Goal: Task Accomplishment & Management: Manage account settings

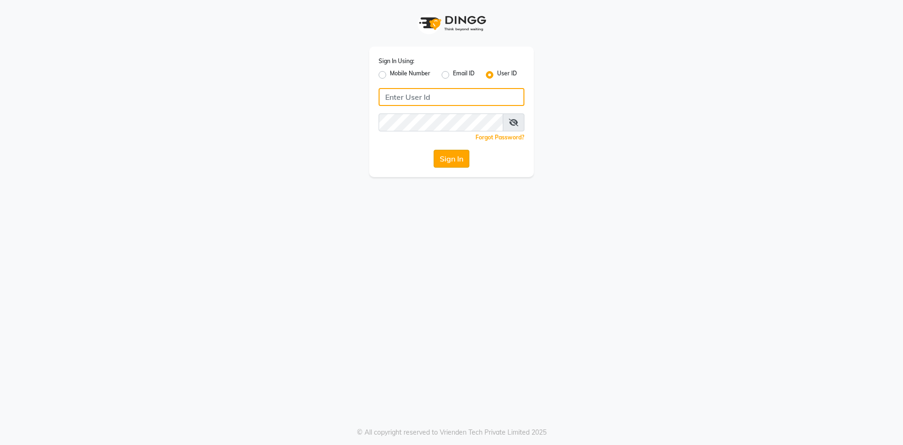
type input "e3832-01"
click at [458, 163] on button "Sign In" at bounding box center [452, 159] width 36 height 18
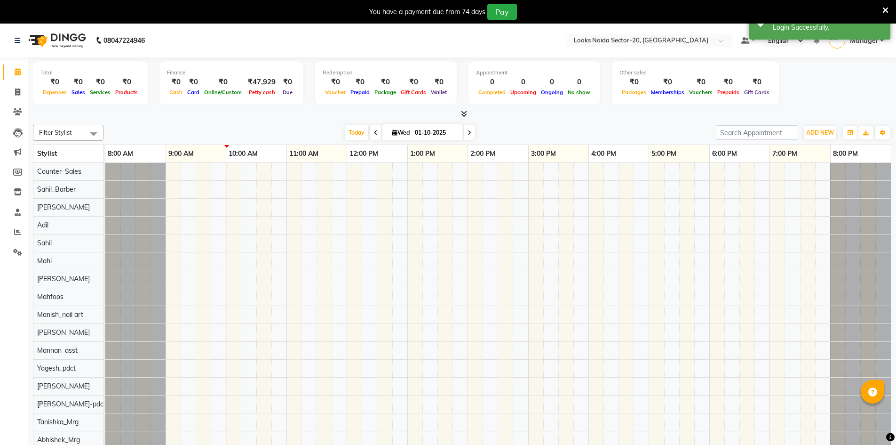
click at [885, 11] on icon at bounding box center [885, 10] width 6 height 8
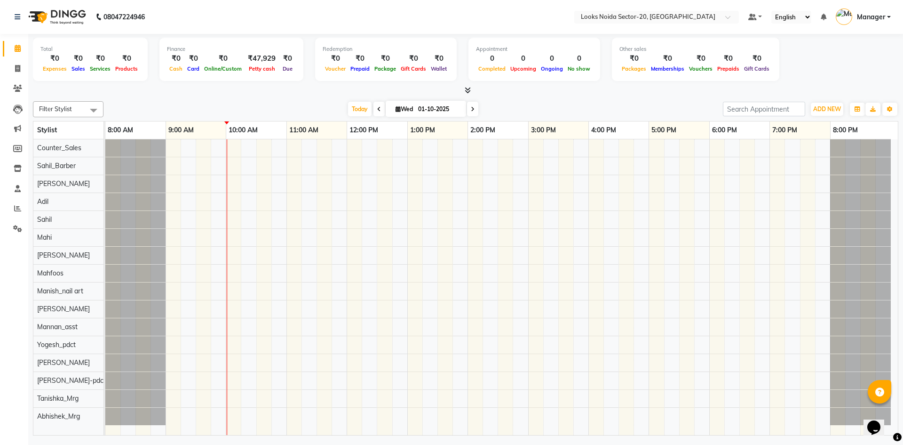
click at [469, 93] on icon at bounding box center [468, 90] width 6 height 7
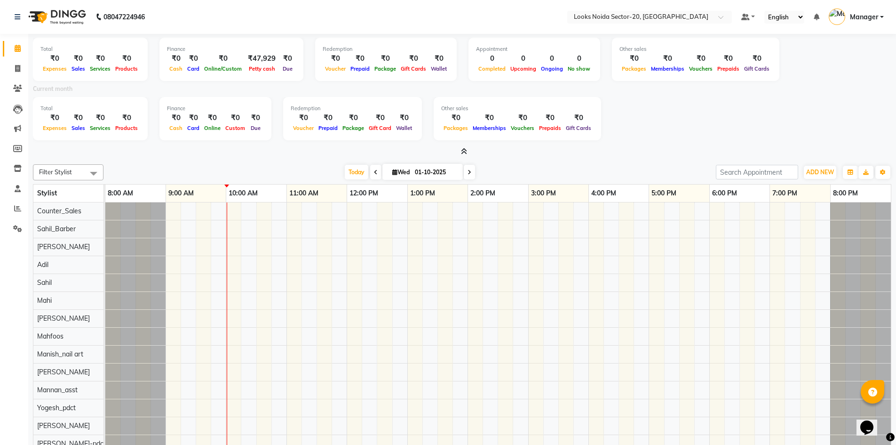
click at [463, 152] on icon at bounding box center [464, 151] width 6 height 7
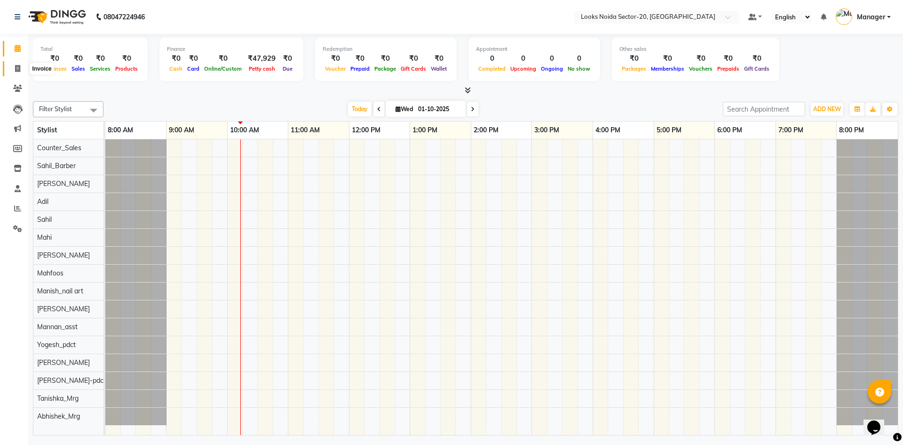
click at [15, 67] on icon at bounding box center [17, 68] width 5 height 7
select select "service"
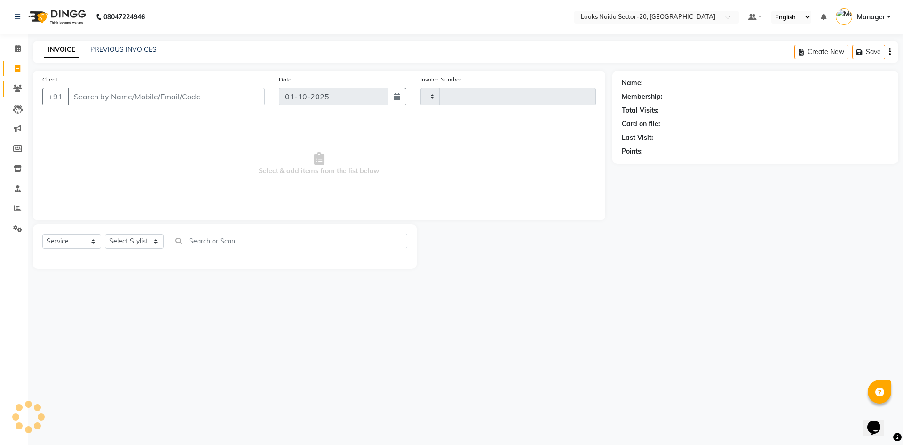
type input "0788"
select select "8646"
click at [21, 92] on span at bounding box center [17, 88] width 16 height 11
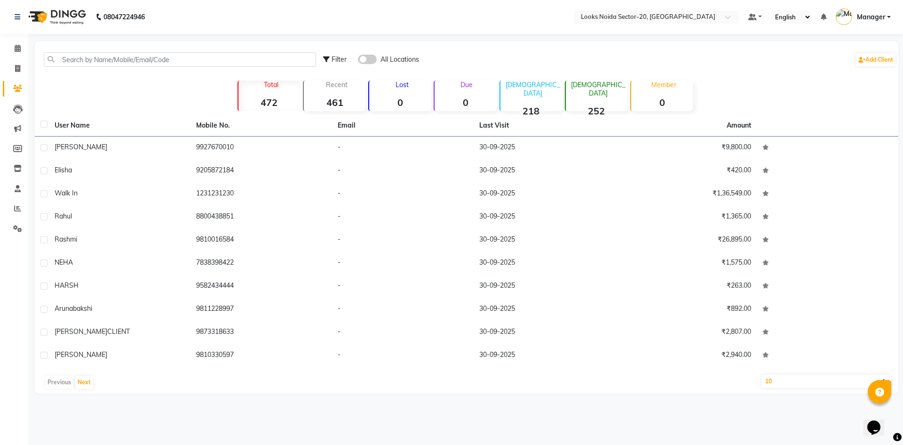
click at [338, 59] on span "Filter" at bounding box center [339, 59] width 15 height 8
select select "1000000"
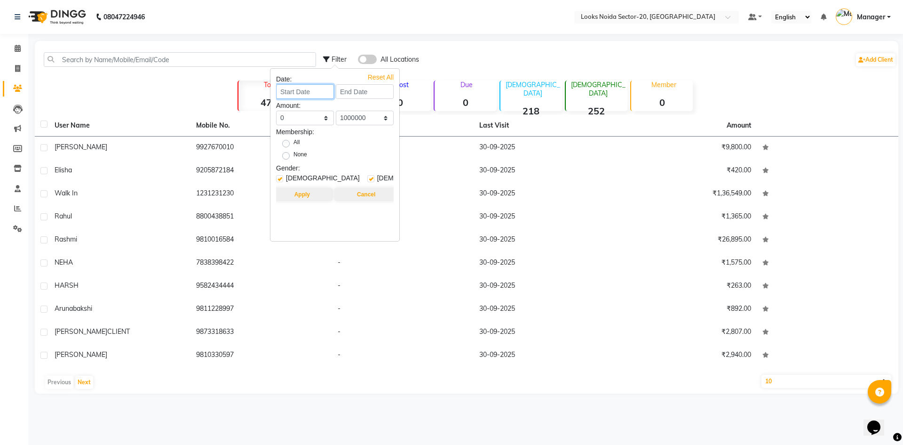
click at [325, 97] on input at bounding box center [305, 91] width 58 height 15
select select "10"
select select "2025"
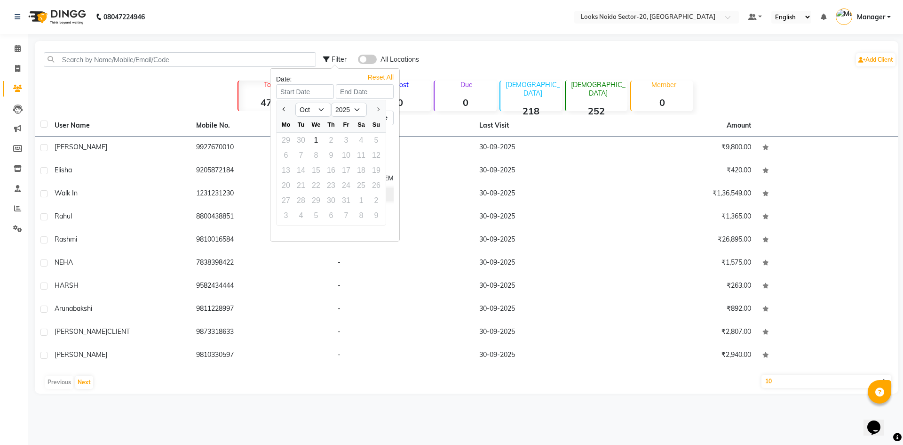
click at [278, 106] on div at bounding box center [286, 109] width 19 height 15
click at [285, 108] on span "Previous month" at bounding box center [285, 109] width 4 height 4
select select "9"
click at [289, 140] on div "1" at bounding box center [285, 140] width 15 height 15
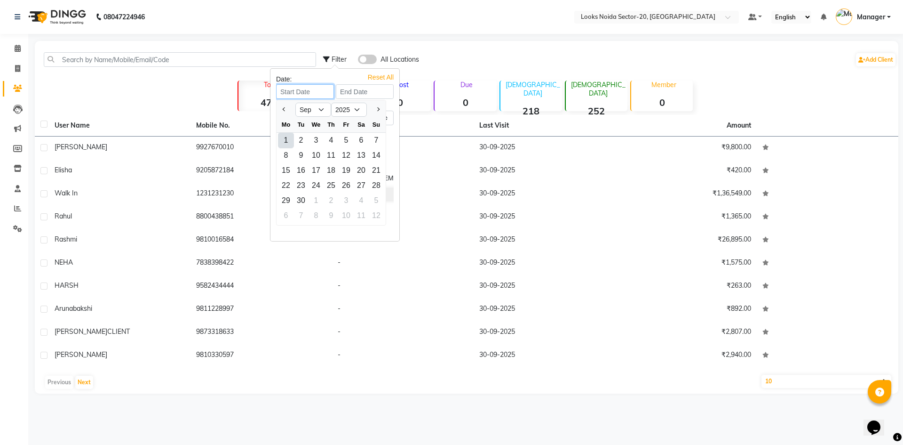
type input "01-09-2025"
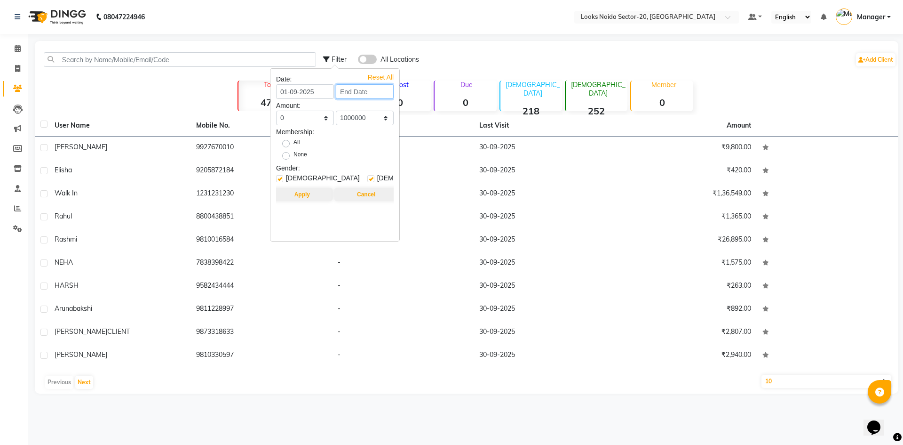
click at [375, 92] on input at bounding box center [365, 91] width 58 height 15
click at [342, 113] on button "Previous month" at bounding box center [344, 109] width 8 height 15
select select "8"
click at [440, 202] on div "31" at bounding box center [436, 200] width 15 height 15
type input "[DATE]"
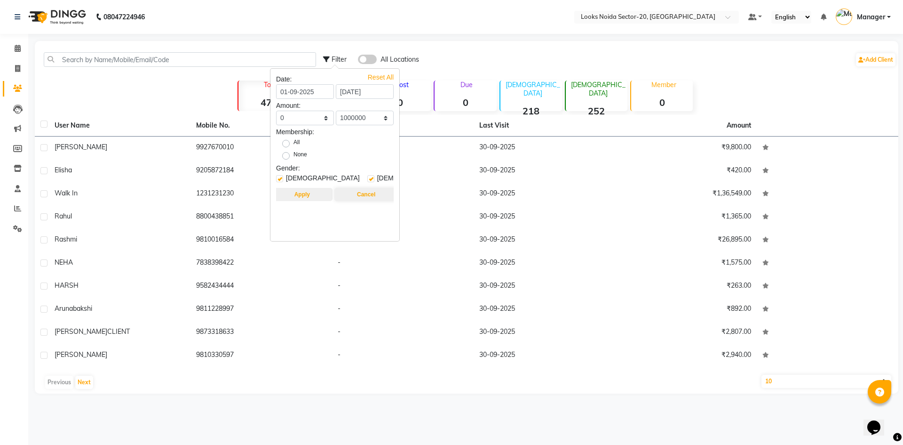
click at [306, 199] on button "Apply" at bounding box center [302, 194] width 61 height 13
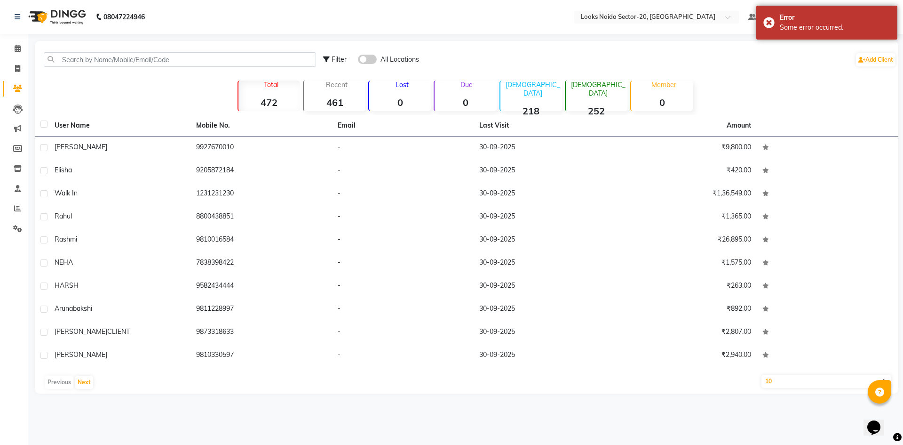
click at [332, 105] on strong "461" at bounding box center [335, 102] width 62 height 12
click at [270, 102] on strong "472" at bounding box center [269, 102] width 62 height 12
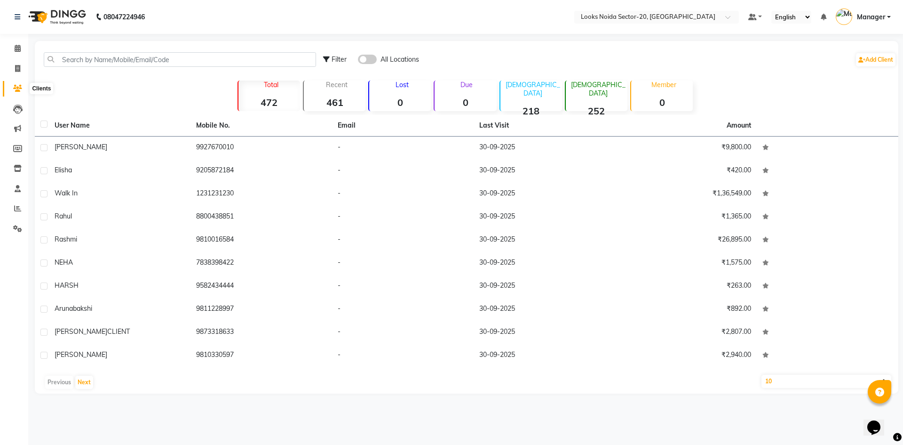
click at [12, 88] on span at bounding box center [17, 88] width 16 height 11
click at [21, 92] on span at bounding box center [17, 88] width 16 height 11
click at [17, 107] on icon at bounding box center [17, 108] width 9 height 9
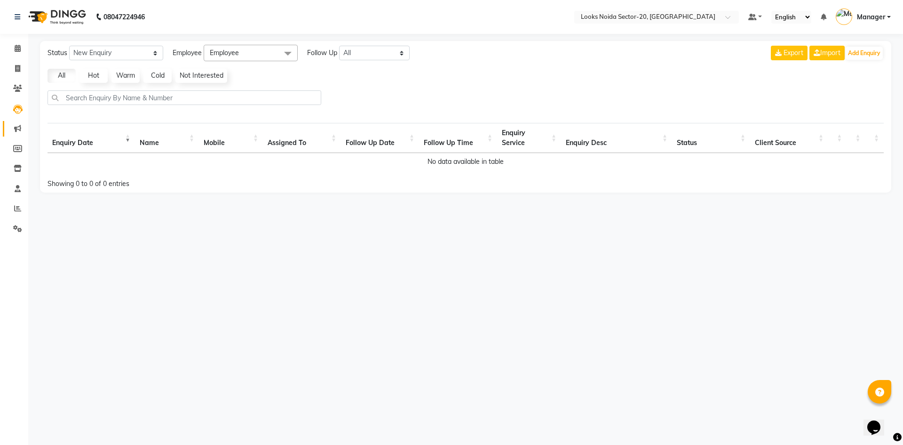
click at [13, 122] on link "Marketing" at bounding box center [14, 129] width 23 height 16
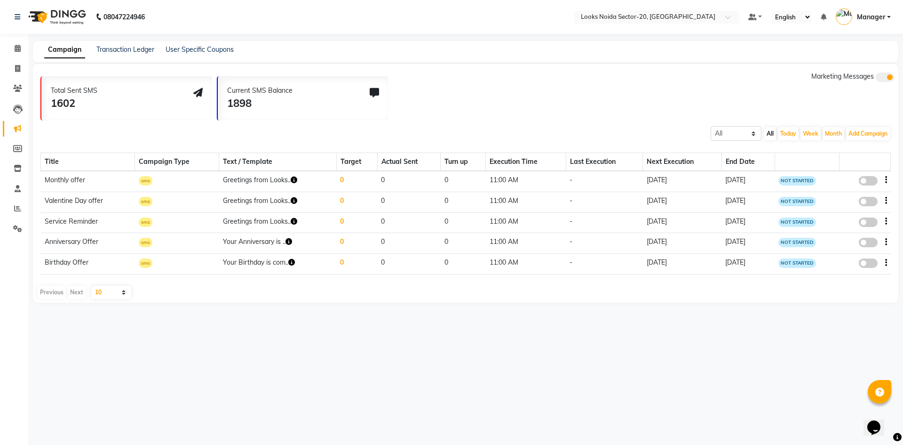
click at [292, 179] on icon "button" at bounding box center [294, 179] width 7 height 7
click at [291, 204] on button "button" at bounding box center [294, 201] width 7 height 10
click at [19, 150] on icon at bounding box center [17, 148] width 9 height 7
select select
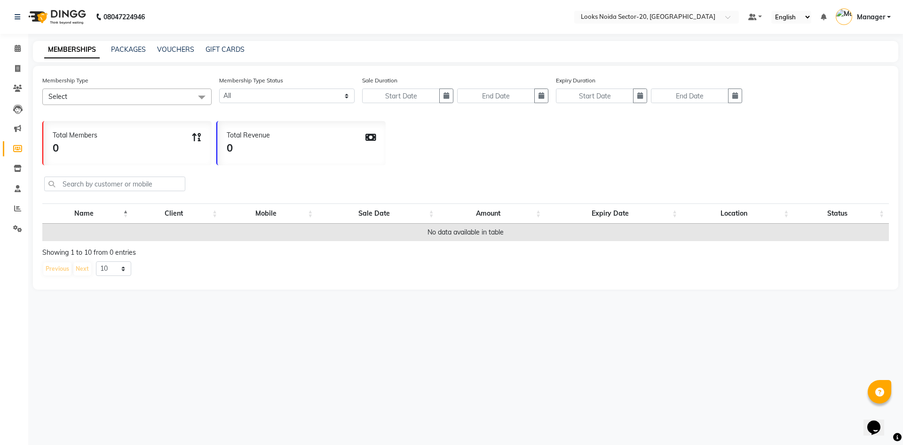
click at [115, 107] on div "Membership Type Select No data available Membership Type Status Active Expired …" at bounding box center [465, 93] width 847 height 37
click at [122, 99] on span "Select" at bounding box center [126, 96] width 169 height 16
click at [296, 90] on select "Active Expired All" at bounding box center [286, 95] width 135 height 15
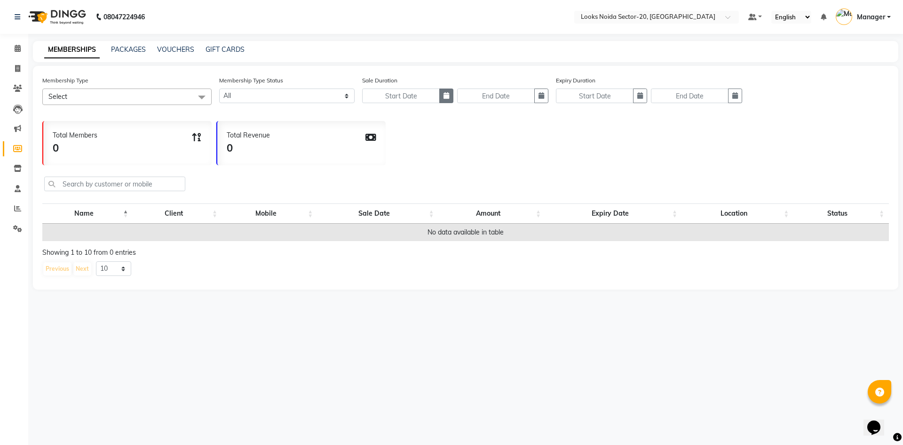
click at [449, 97] on button "button" at bounding box center [446, 95] width 14 height 15
select select "10"
select select "2025"
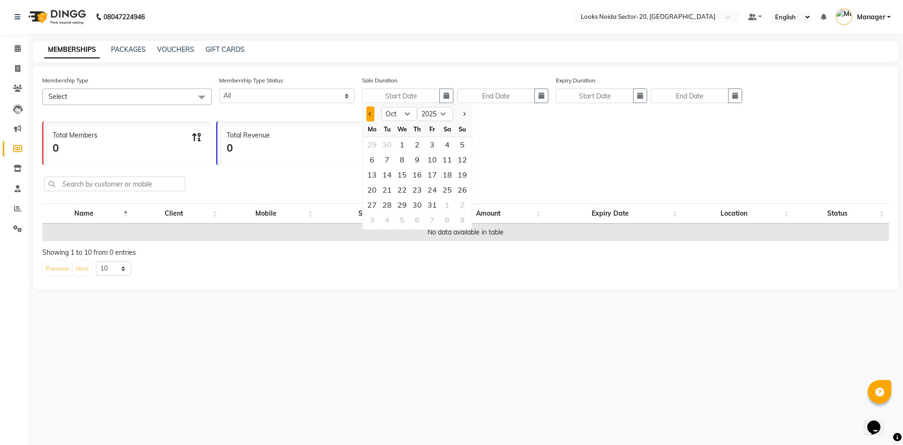
click at [367, 111] on button "Previous month" at bounding box center [370, 113] width 8 height 15
select select "9"
click at [373, 141] on div "1" at bounding box center [372, 144] width 15 height 15
type input "01-09-2025"
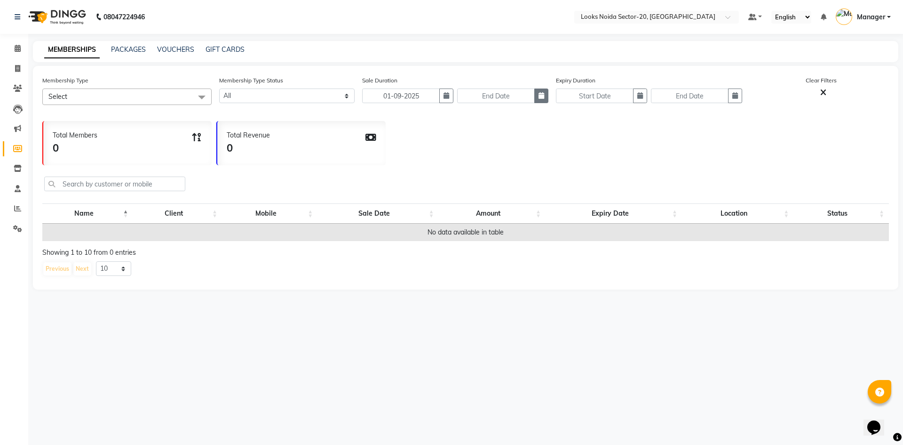
click at [543, 94] on icon "button" at bounding box center [542, 95] width 6 height 7
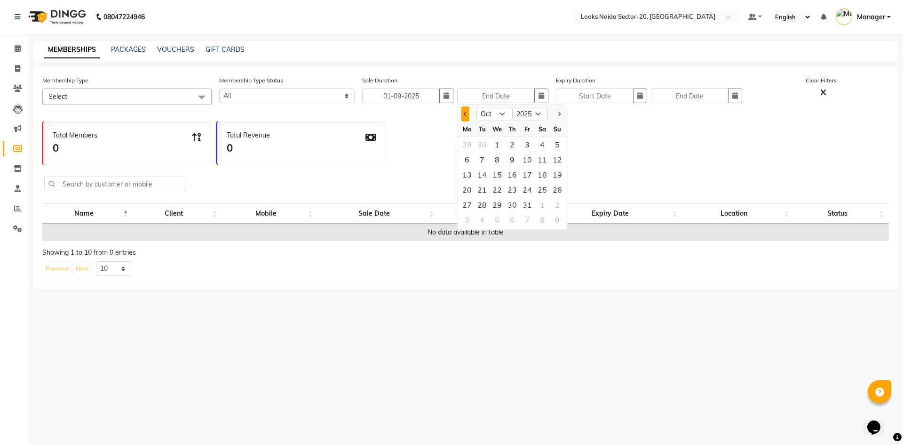
click at [466, 116] on button "Previous month" at bounding box center [465, 113] width 8 height 15
select select "9"
click at [484, 207] on div "30" at bounding box center [482, 204] width 15 height 15
type input "30-09-2025"
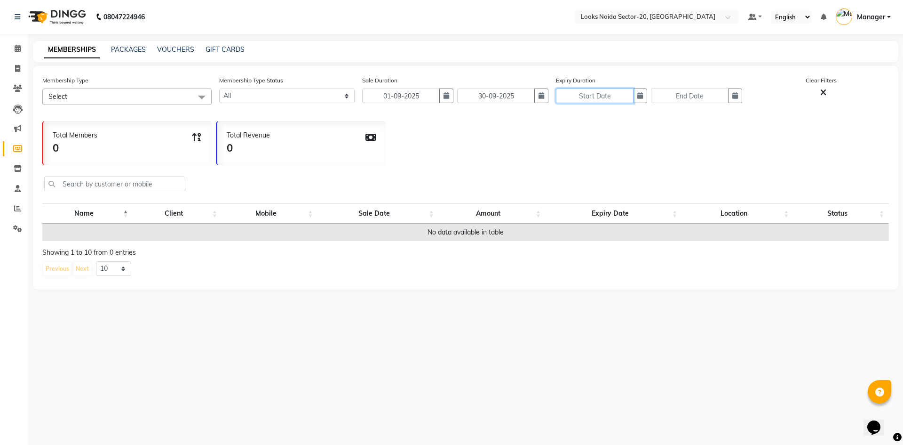
click at [618, 95] on input "text" at bounding box center [595, 95] width 78 height 15
select select "10"
select select "2025"
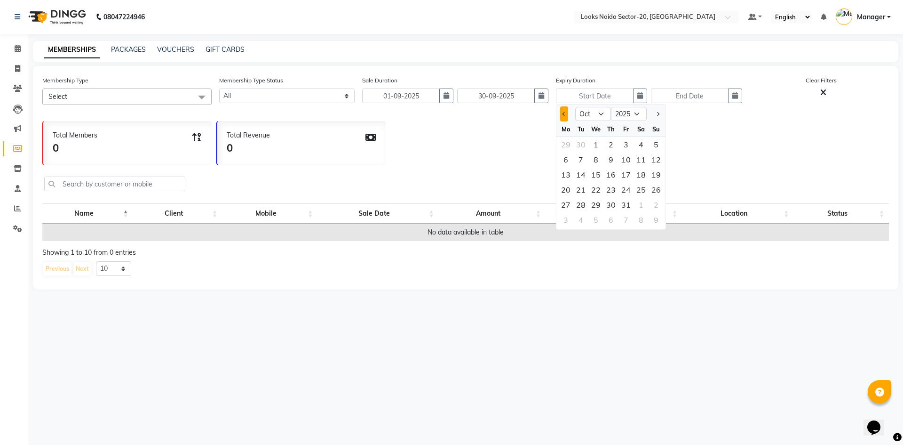
click at [564, 116] on span "Previous month" at bounding box center [565, 114] width 4 height 4
select select "9"
click at [565, 145] on div "1" at bounding box center [565, 144] width 15 height 15
type input "01-09-2025"
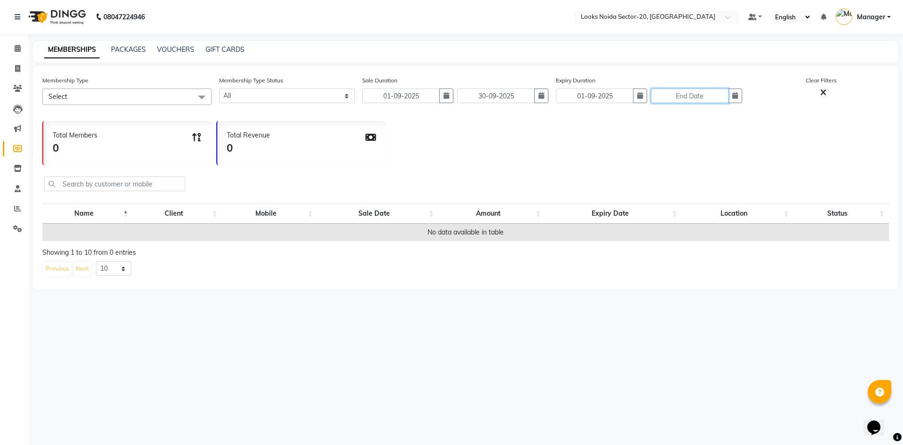
click at [701, 89] on input "text" at bounding box center [690, 95] width 78 height 15
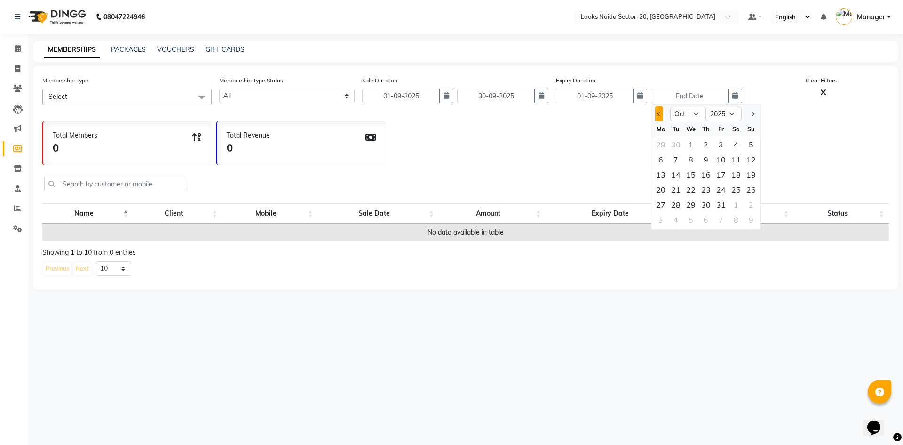
click at [655, 117] on button "Previous month" at bounding box center [659, 113] width 8 height 15
select select "9"
drag, startPoint x: 665, startPoint y: 204, endPoint x: 671, endPoint y: 204, distance: 6.6
click at [670, 204] on div "29 30 1 2 3 4 5" at bounding box center [705, 204] width 109 height 15
click at [675, 204] on div "30" at bounding box center [675, 204] width 15 height 15
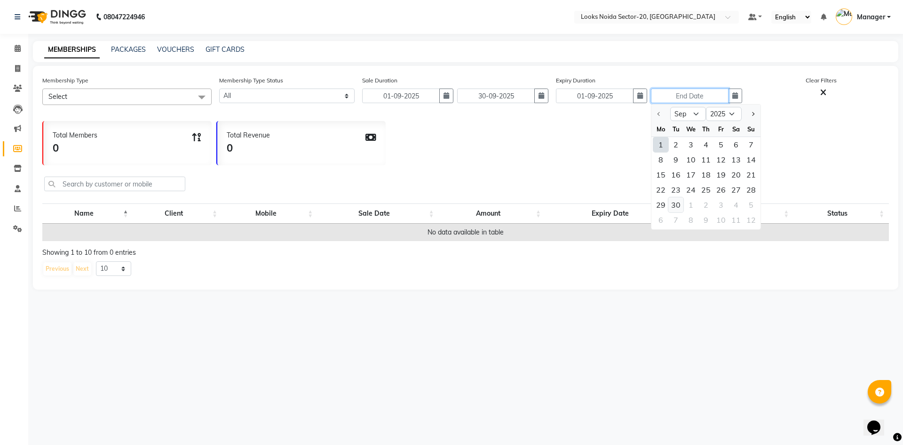
type input "30-09-2025"
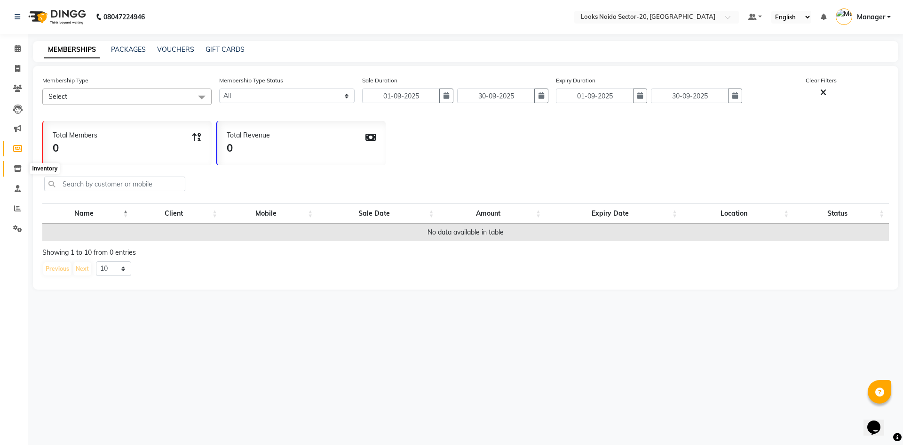
click at [19, 167] on icon at bounding box center [18, 168] width 8 height 7
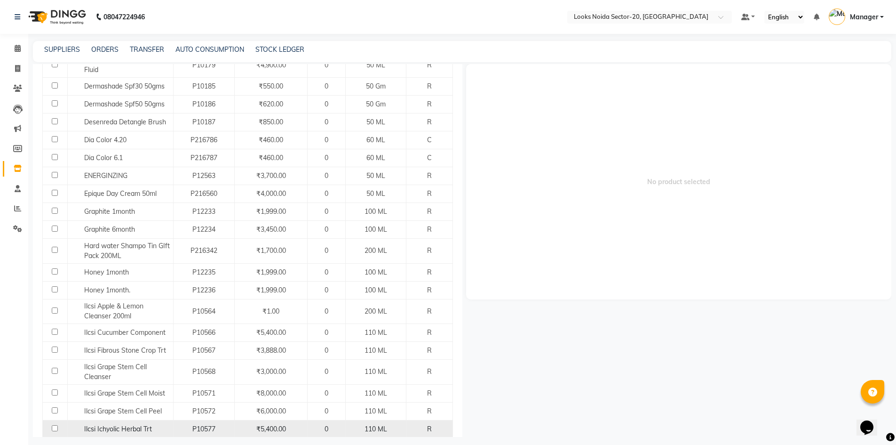
scroll to position [762, 0]
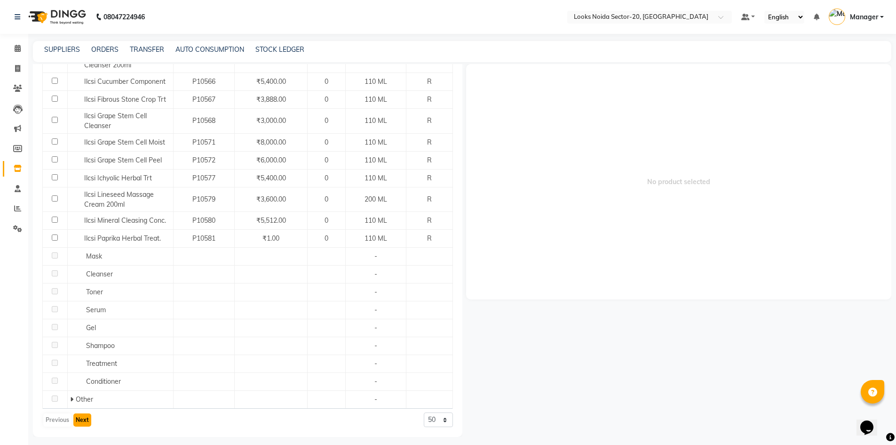
click at [79, 426] on button "Next" at bounding box center [82, 419] width 18 height 13
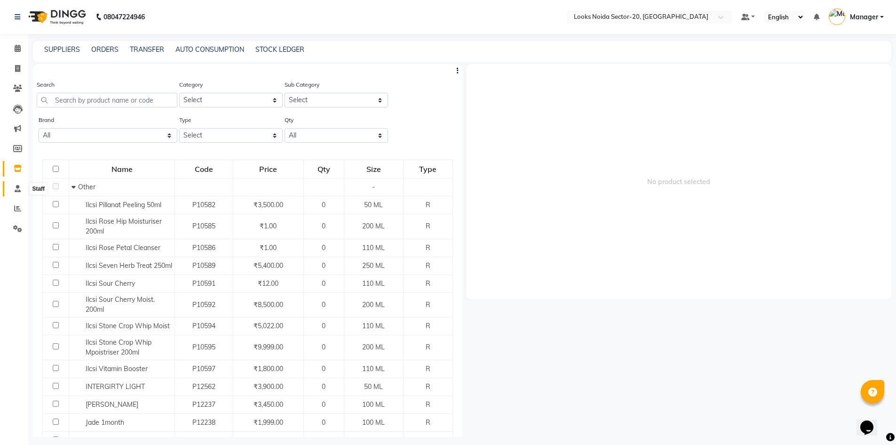
click at [18, 189] on icon at bounding box center [18, 188] width 6 height 7
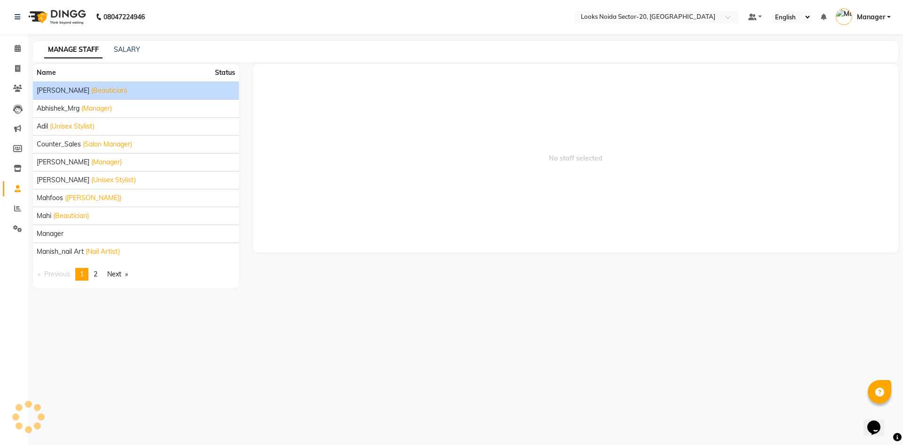
click at [91, 91] on span "(Beautician)" at bounding box center [109, 91] width 36 height 10
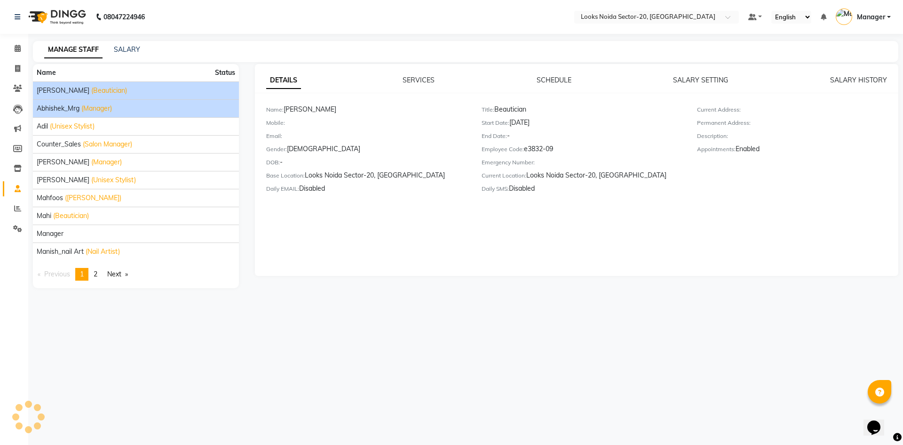
click at [80, 108] on div "Abhishek_Mrg (Manager)" at bounding box center [136, 108] width 198 height 10
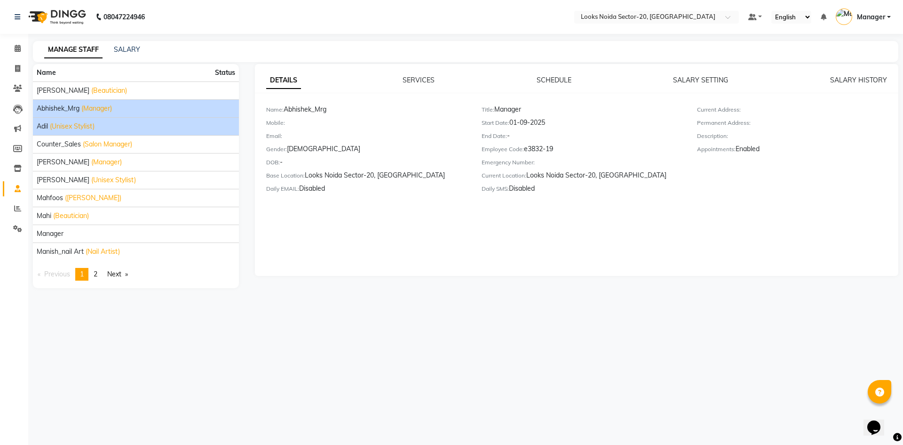
click at [58, 124] on span "(Unisex Stylist)" at bounding box center [72, 126] width 45 height 10
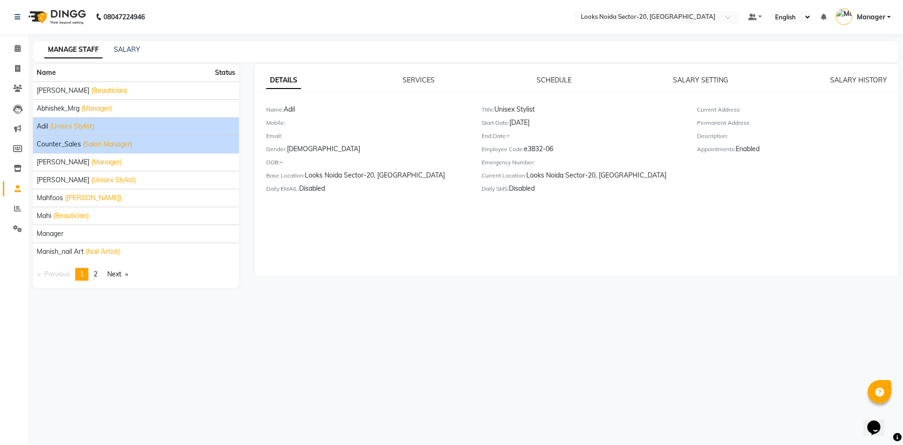
click at [61, 143] on span "Counter_Sales" at bounding box center [59, 144] width 44 height 10
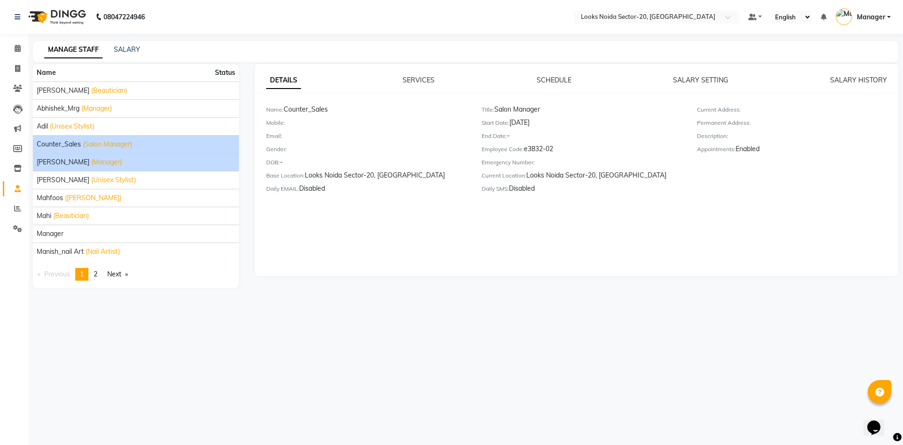
click at [55, 163] on div "[PERSON_NAME] (Manager)" at bounding box center [136, 162] width 198 height 10
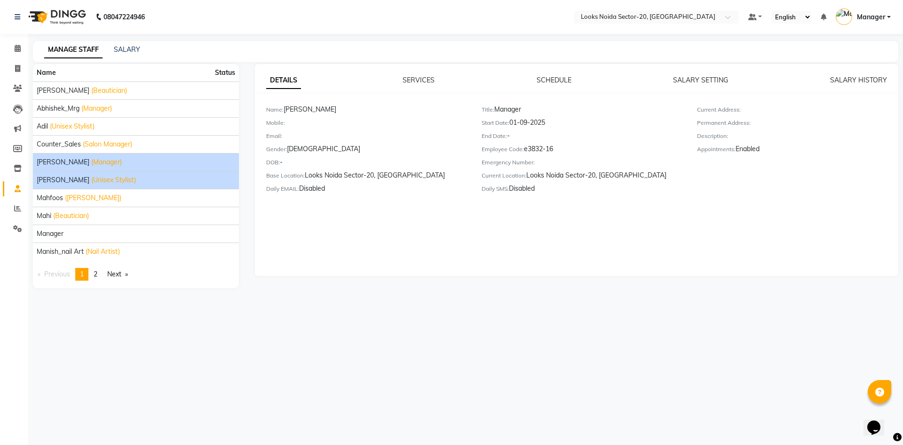
click at [51, 175] on span "[PERSON_NAME]" at bounding box center [63, 180] width 53 height 10
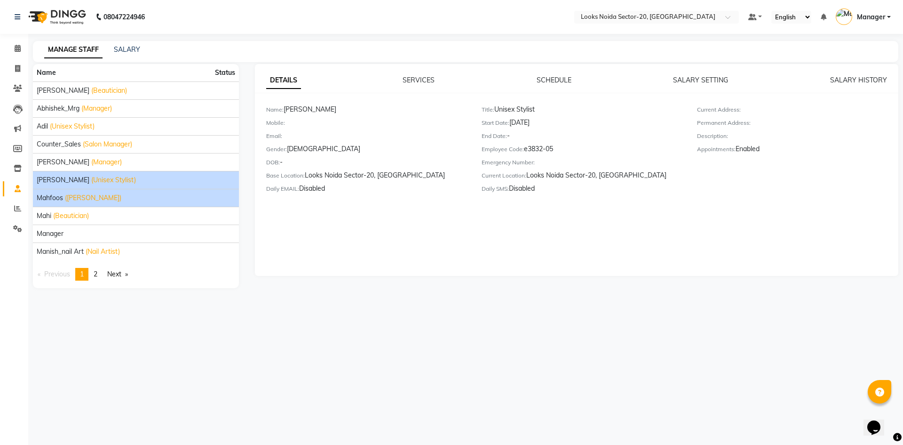
click at [50, 191] on li "Mahfoos ([PERSON_NAME])" at bounding box center [136, 198] width 206 height 18
click at [50, 202] on span "Mahfoos" at bounding box center [50, 198] width 26 height 10
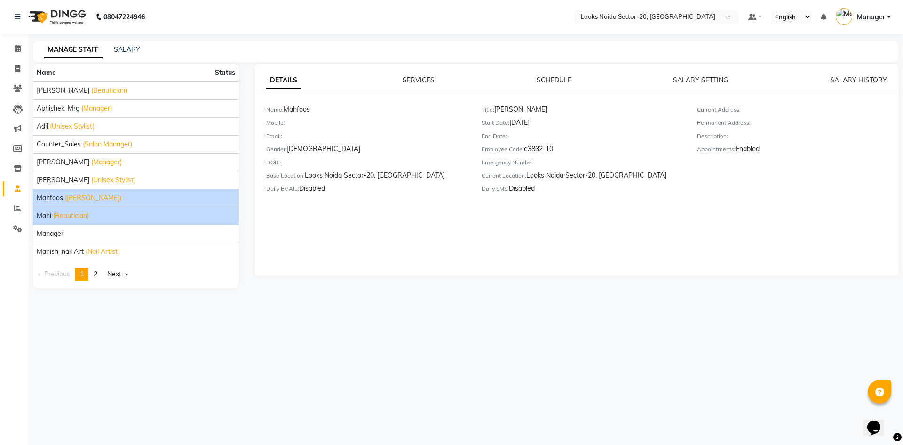
click at [50, 217] on span "Mahi" at bounding box center [44, 216] width 15 height 10
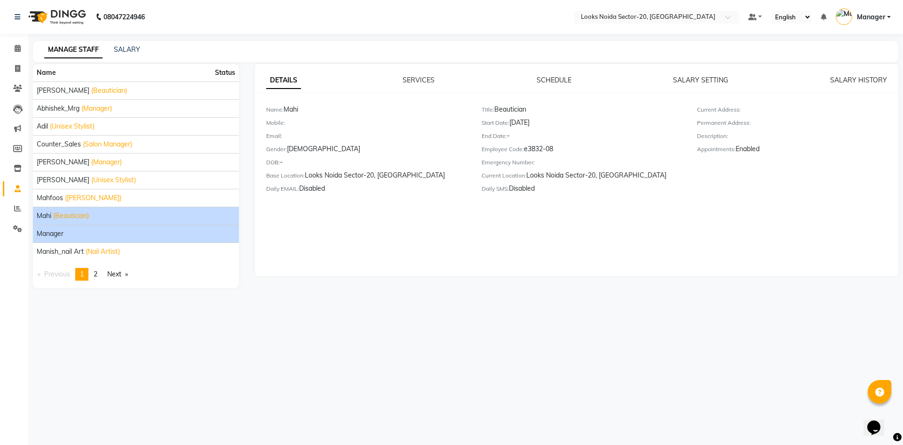
click at [48, 238] on span "Manager" at bounding box center [50, 234] width 27 height 10
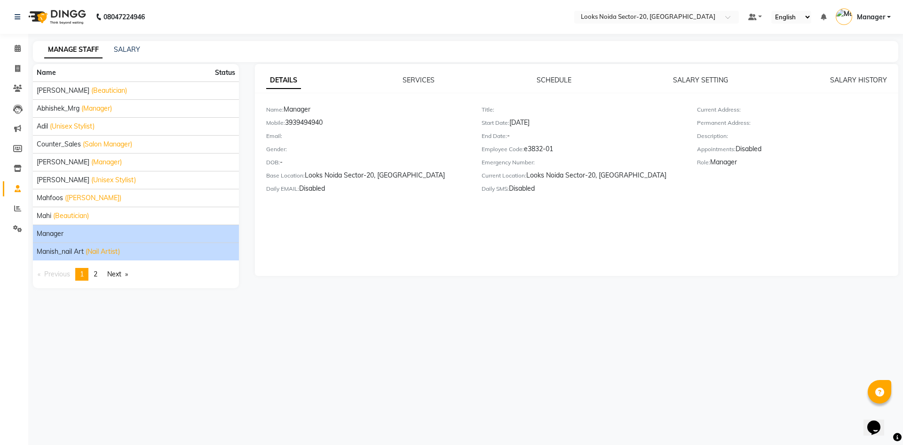
click at [47, 255] on span "Manish_nail art" at bounding box center [60, 251] width 47 height 10
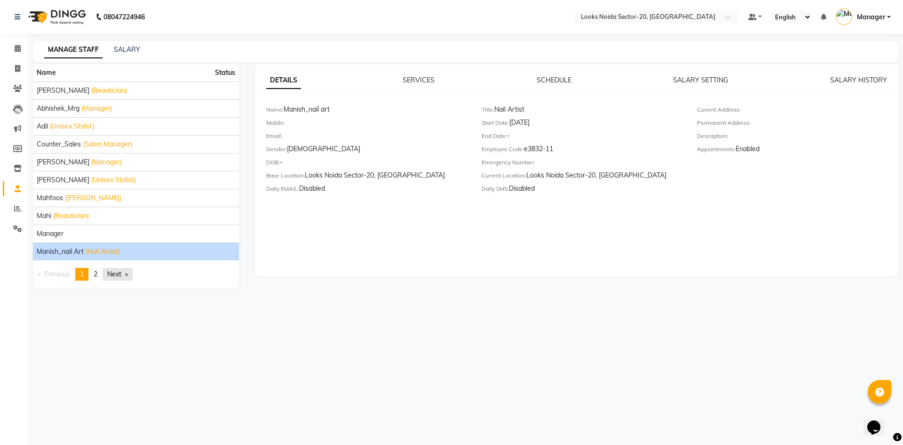
click at [110, 268] on link "Next page" at bounding box center [118, 274] width 30 height 13
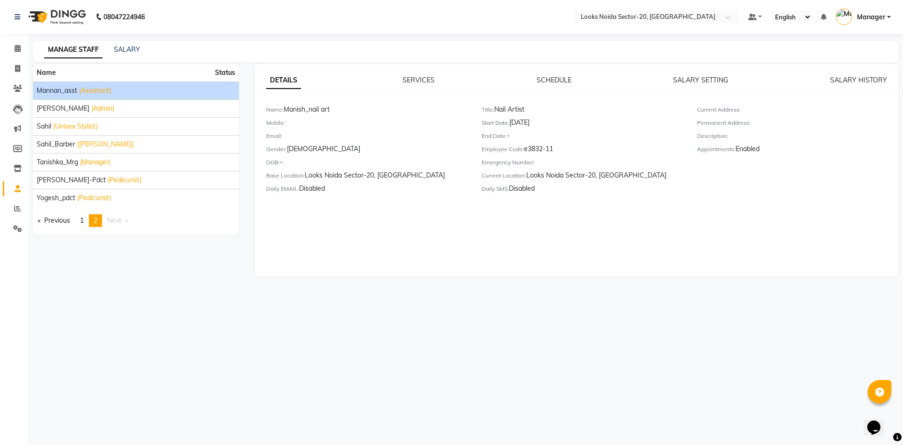
click at [65, 94] on span "Mannan_asst" at bounding box center [57, 91] width 40 height 10
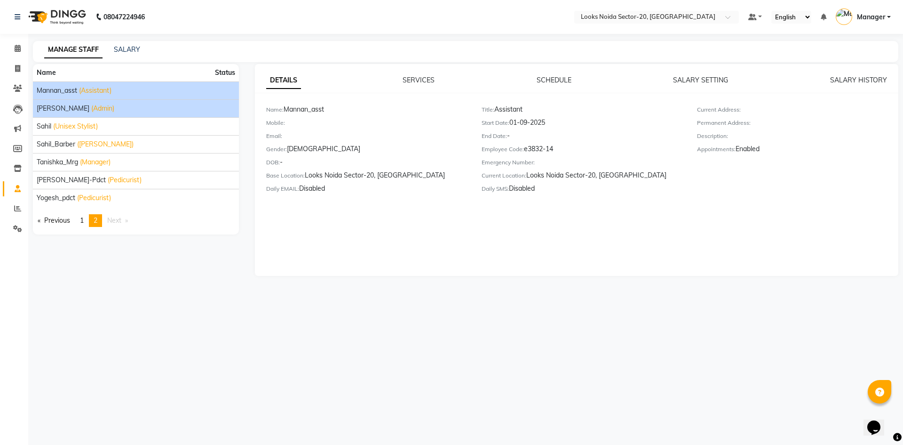
click at [59, 111] on span "[PERSON_NAME]" at bounding box center [63, 108] width 53 height 10
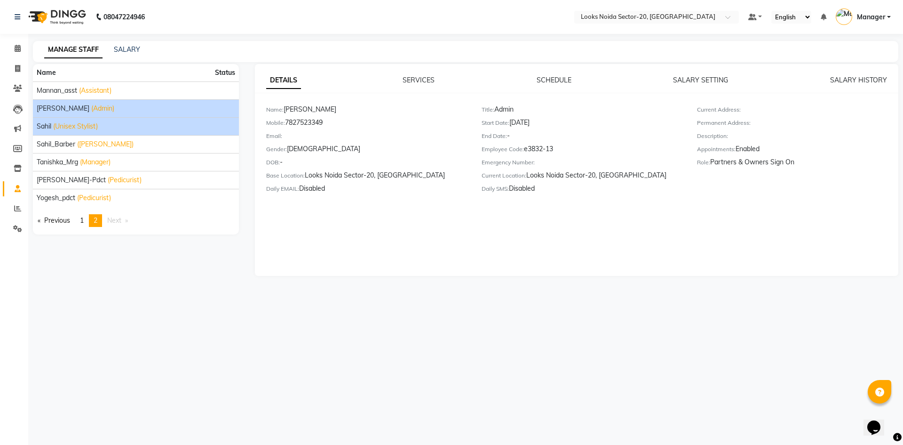
click at [59, 126] on span "(Unisex Stylist)" at bounding box center [75, 126] width 45 height 10
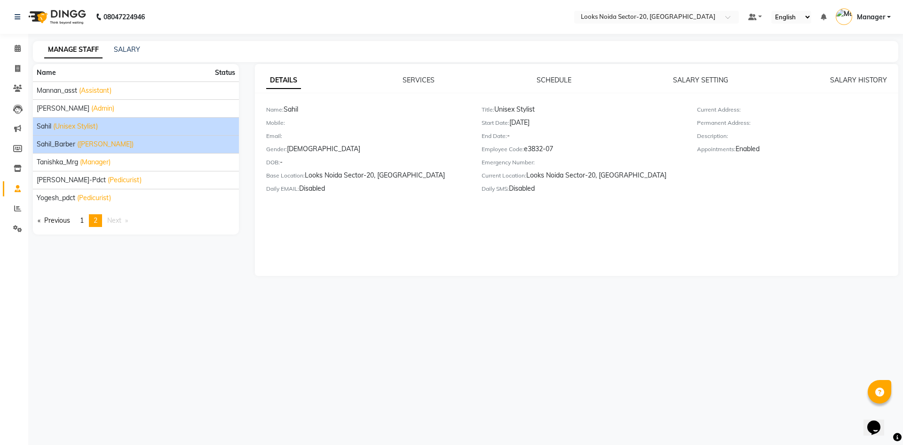
click at [59, 142] on span "Sahil_Barber" at bounding box center [56, 144] width 39 height 10
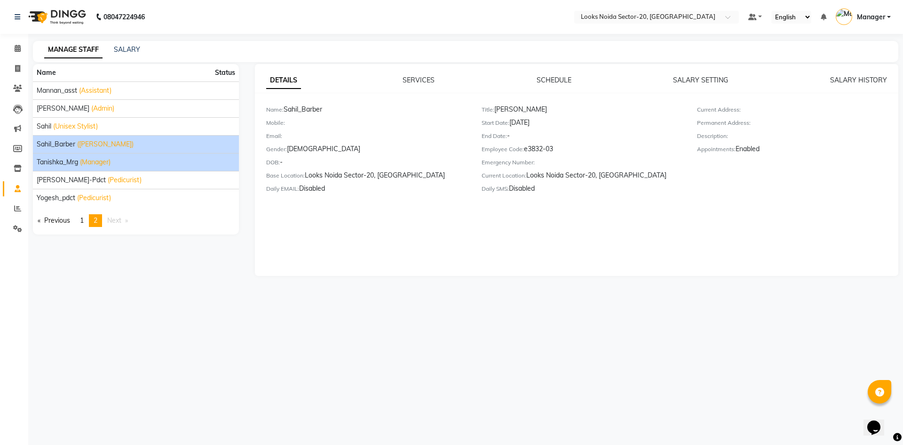
click at [55, 157] on li "Tanishka_Mrg (Manager)" at bounding box center [136, 162] width 206 height 18
click at [56, 161] on span "Tanishka_Mrg" at bounding box center [57, 162] width 41 height 10
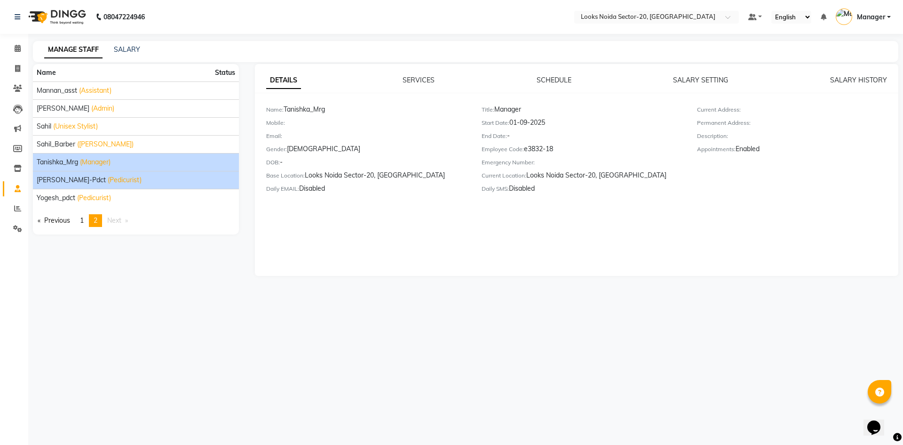
click at [59, 180] on span "[PERSON_NAME]-pdct" at bounding box center [71, 180] width 69 height 10
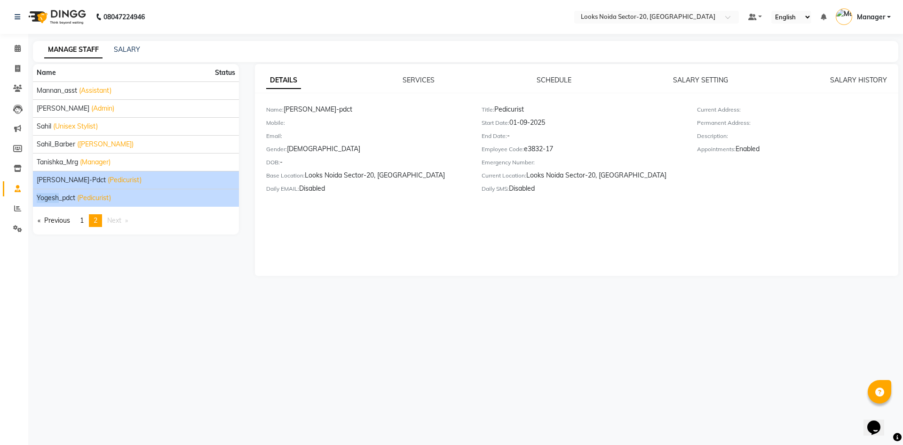
click at [60, 195] on li "Yogesh_pdct (Pedicurist)" at bounding box center [136, 198] width 206 height 18
click at [20, 207] on icon at bounding box center [17, 208] width 7 height 7
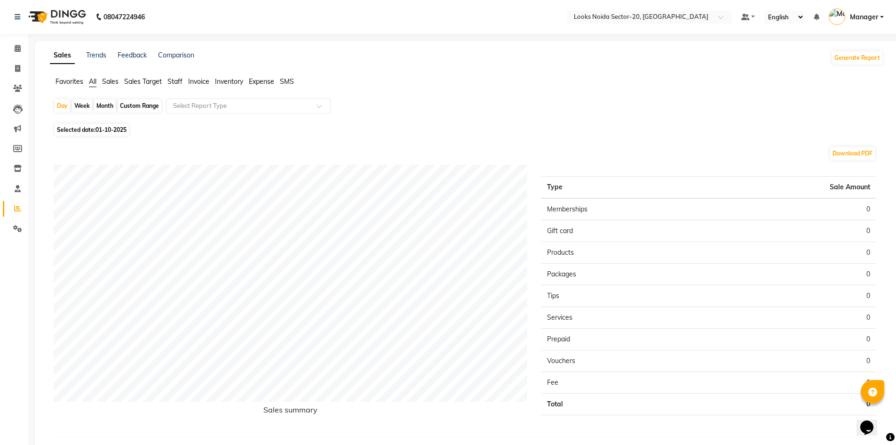
click at [118, 132] on span "01-10-2025" at bounding box center [110, 129] width 31 height 7
select select "10"
select select "2025"
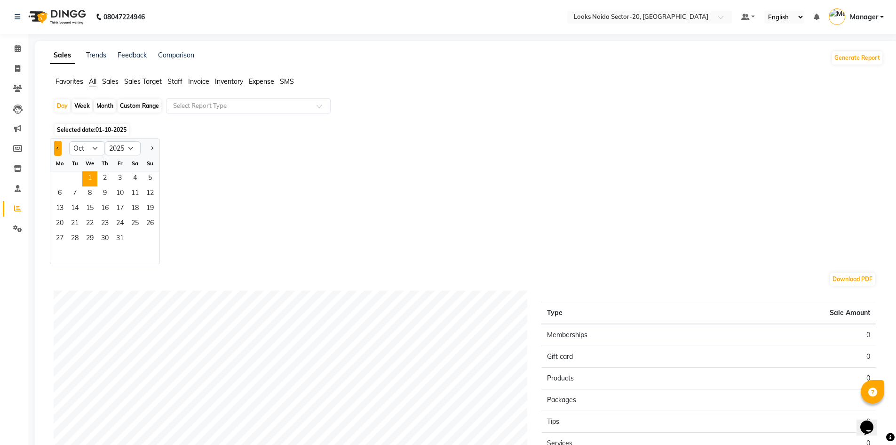
click at [59, 146] on button "Previous month" at bounding box center [58, 148] width 8 height 15
select select "9"
click at [62, 177] on span "1" at bounding box center [59, 178] width 15 height 15
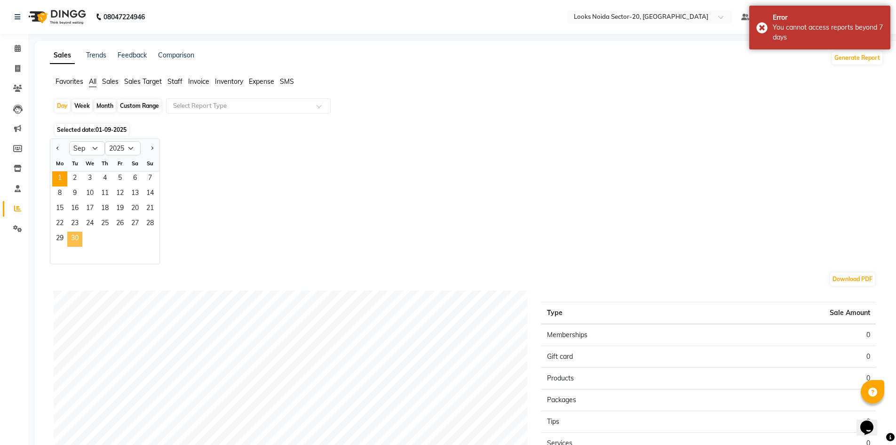
click at [76, 241] on span "30" at bounding box center [74, 238] width 15 height 15
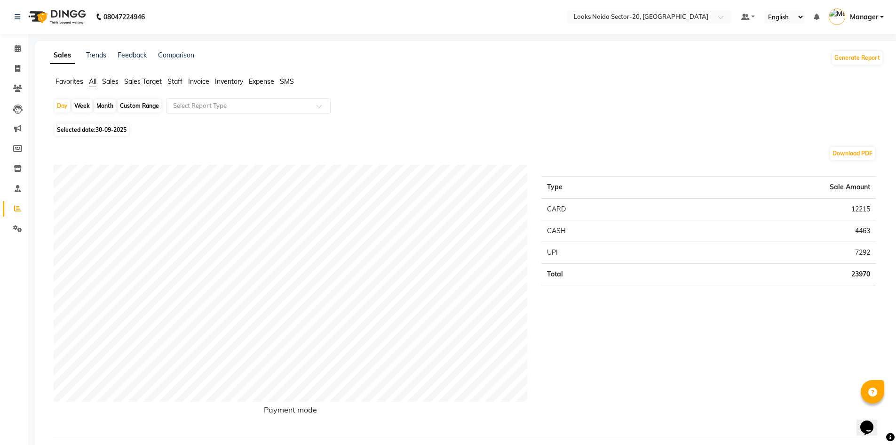
click at [78, 135] on span "Selected date: [DATE]" at bounding box center [92, 130] width 74 height 12
select select "9"
select select "2025"
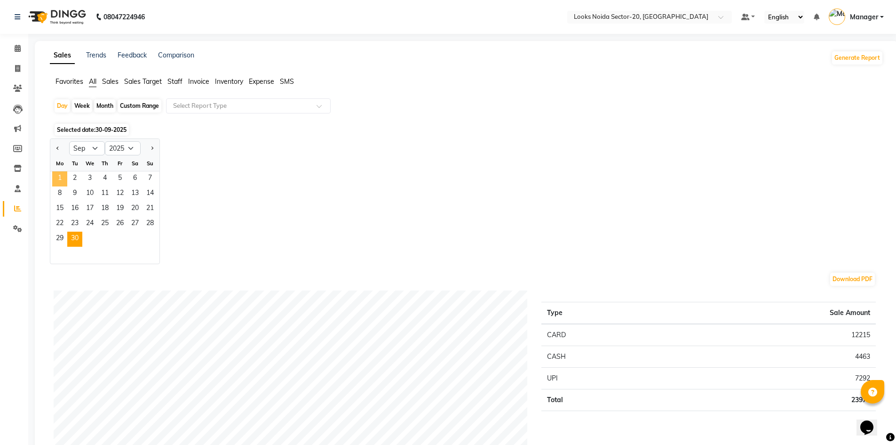
click at [56, 177] on span "1" at bounding box center [59, 178] width 15 height 15
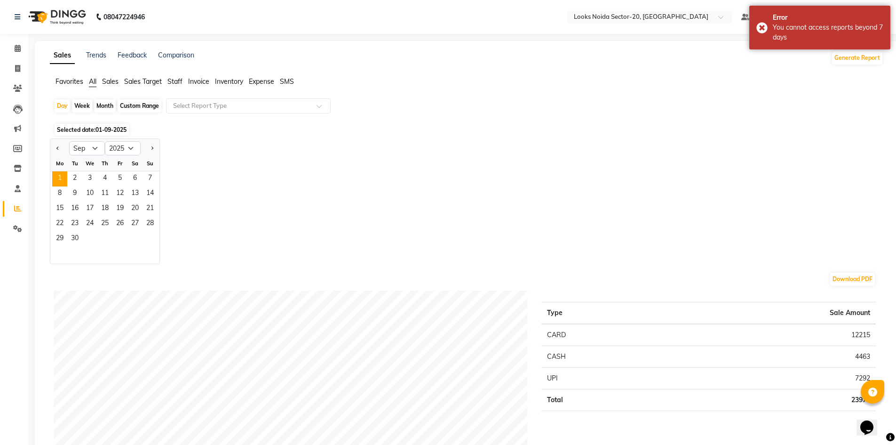
click at [415, 177] on div "Jan Feb Mar Apr May Jun [DATE] Aug Sep Oct Nov [DATE] 2016 2017 2018 2019 2020 …" at bounding box center [467, 201] width 834 height 126
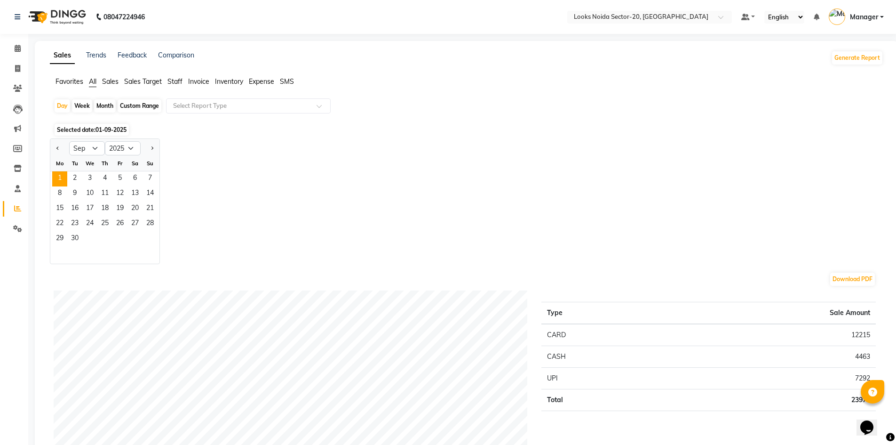
click at [80, 108] on div "Week" at bounding box center [82, 105] width 20 height 13
select select "9"
select select "2025"
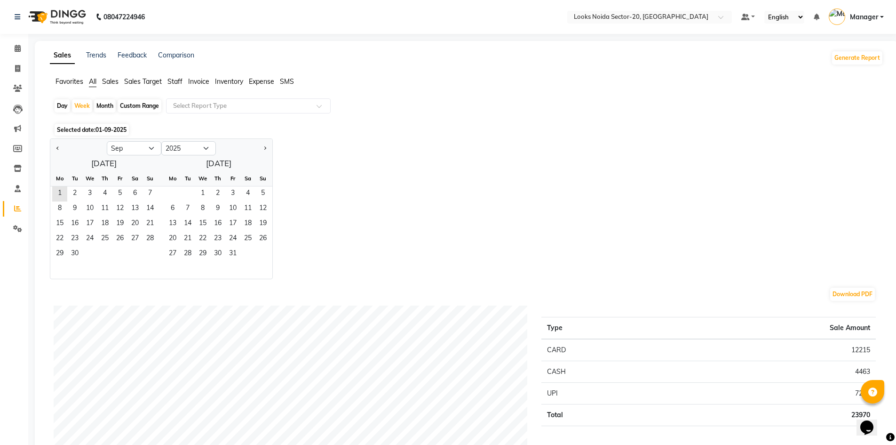
click at [98, 107] on div "Month" at bounding box center [105, 105] width 22 height 13
select select "9"
select select "2025"
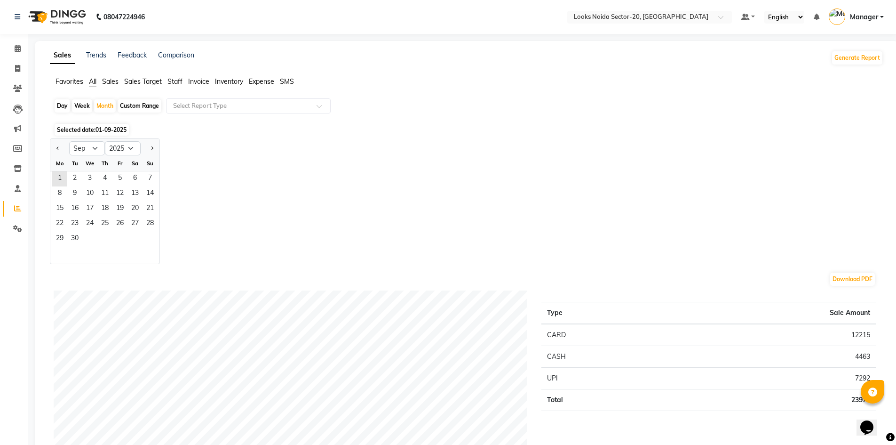
click at [123, 107] on div "Custom Range" at bounding box center [140, 105] width 44 height 13
select select "9"
select select "2025"
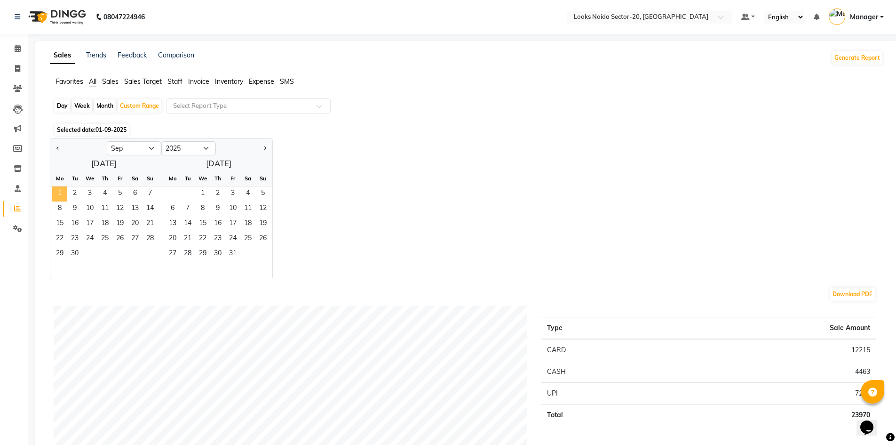
click at [64, 195] on span "1" at bounding box center [59, 193] width 15 height 15
click at [78, 253] on span "30" at bounding box center [74, 253] width 15 height 15
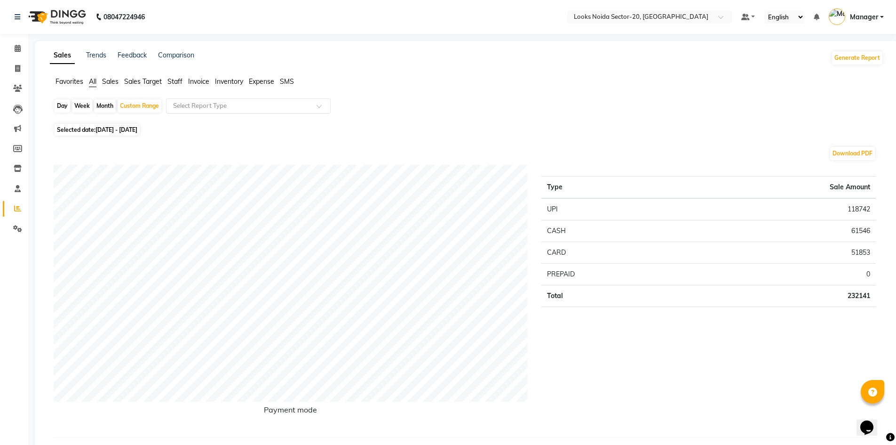
click at [214, 102] on input "text" at bounding box center [238, 105] width 135 height 9
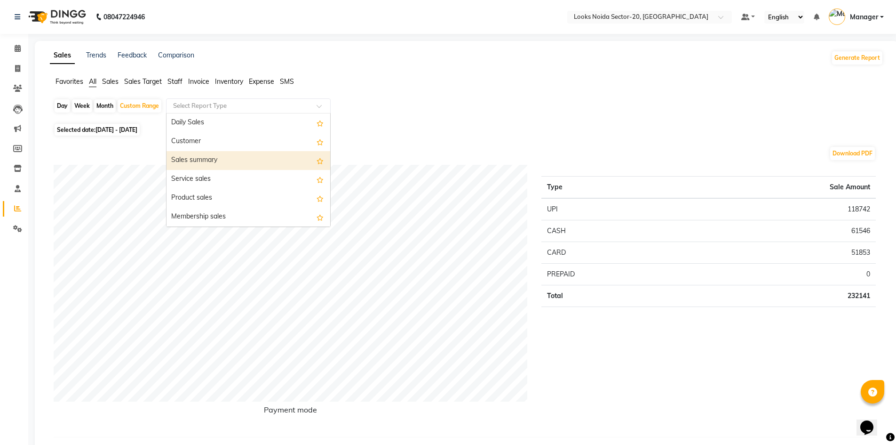
click at [224, 164] on div "Sales summary" at bounding box center [249, 160] width 164 height 19
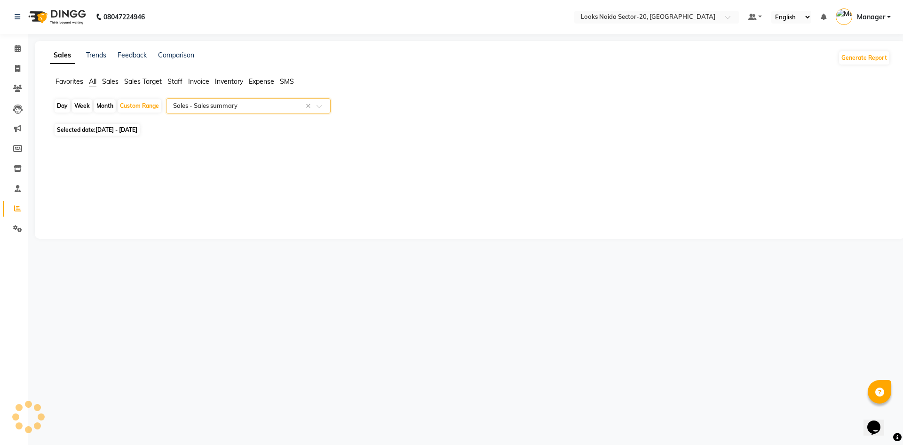
select select "full_report"
select select "pdf"
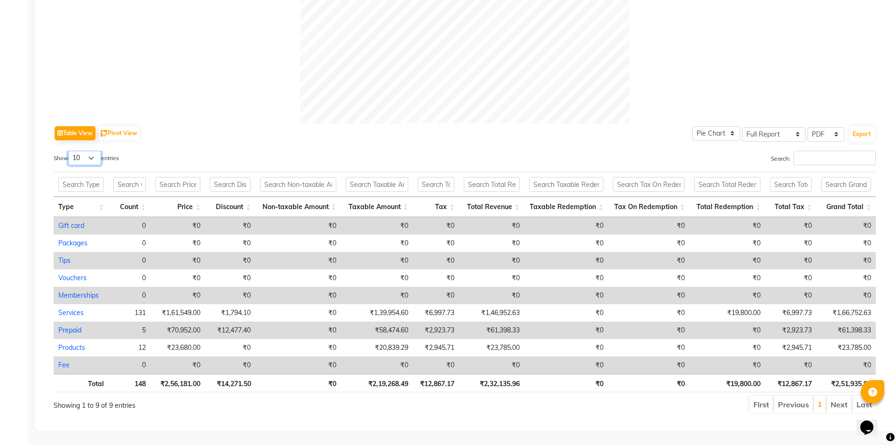
click at [89, 151] on select "10 25 50 100" at bounding box center [84, 158] width 33 height 15
click at [797, 154] on input "Search:" at bounding box center [835, 158] width 82 height 15
click at [121, 189] on th at bounding box center [130, 184] width 42 height 25
click at [95, 152] on select "10 25 50 100" at bounding box center [84, 158] width 33 height 15
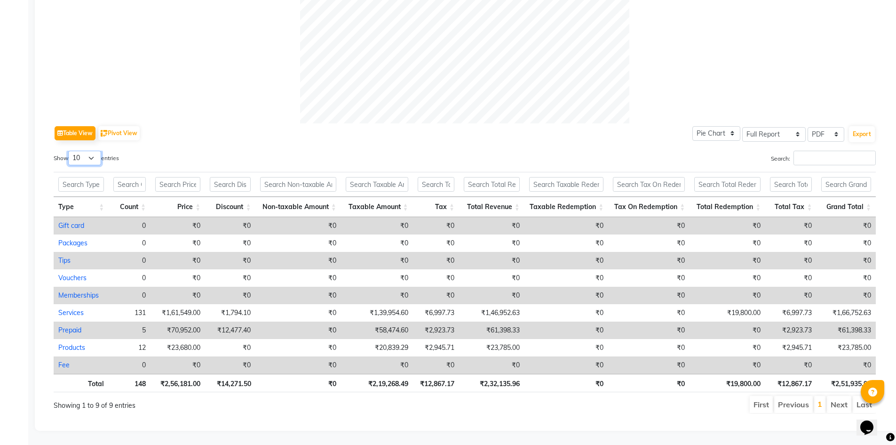
click at [95, 152] on select "10 25 50 100" at bounding box center [84, 158] width 33 height 15
click at [120, 128] on button "Pivot View" at bounding box center [118, 133] width 41 height 14
select select "full_report"
select select "csv"
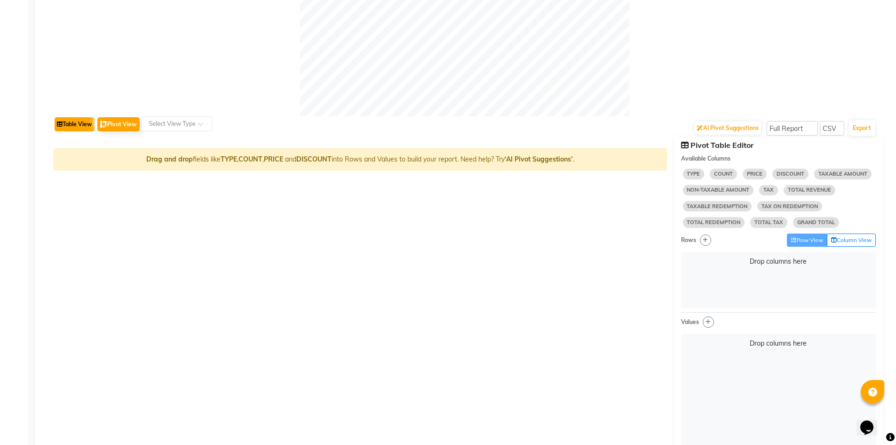
click at [80, 127] on button "Table View" at bounding box center [75, 124] width 40 height 14
select select "full_report"
select select "pdf"
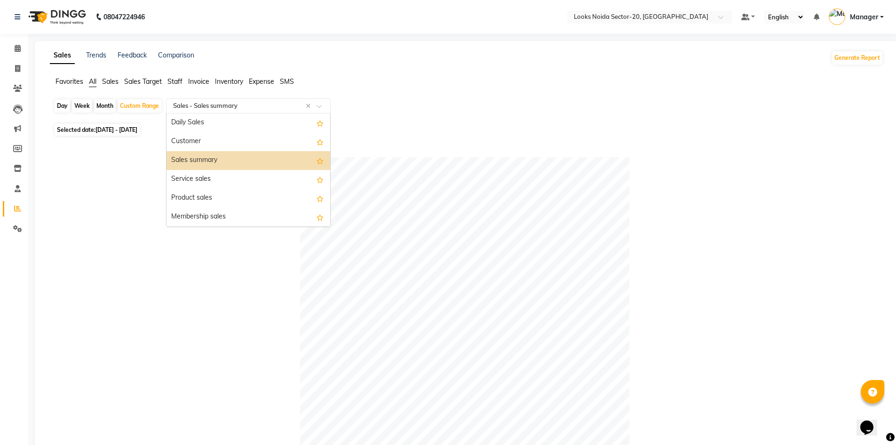
click at [257, 101] on input "text" at bounding box center [238, 105] width 135 height 9
click at [206, 195] on div "Product sales" at bounding box center [249, 198] width 164 height 19
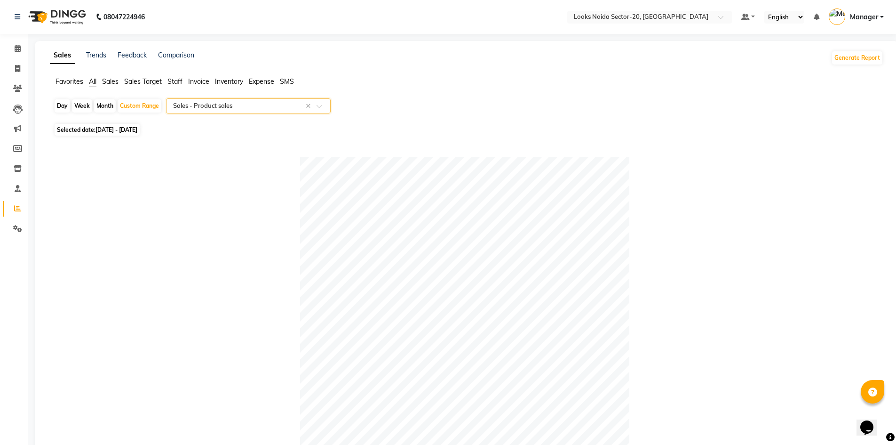
click at [280, 105] on input "text" at bounding box center [238, 105] width 135 height 9
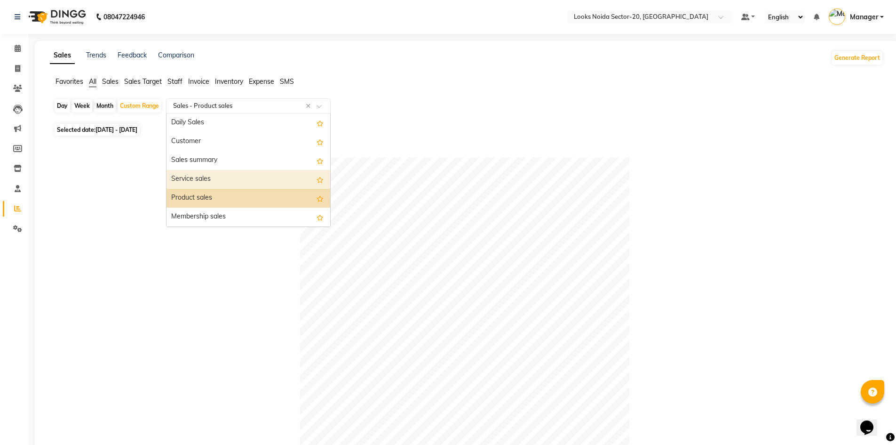
click at [223, 182] on div "Service sales" at bounding box center [249, 179] width 164 height 19
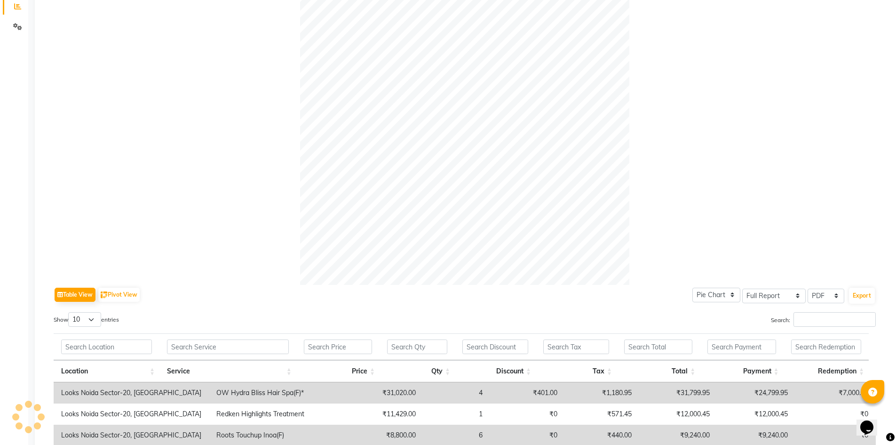
scroll to position [33, 0]
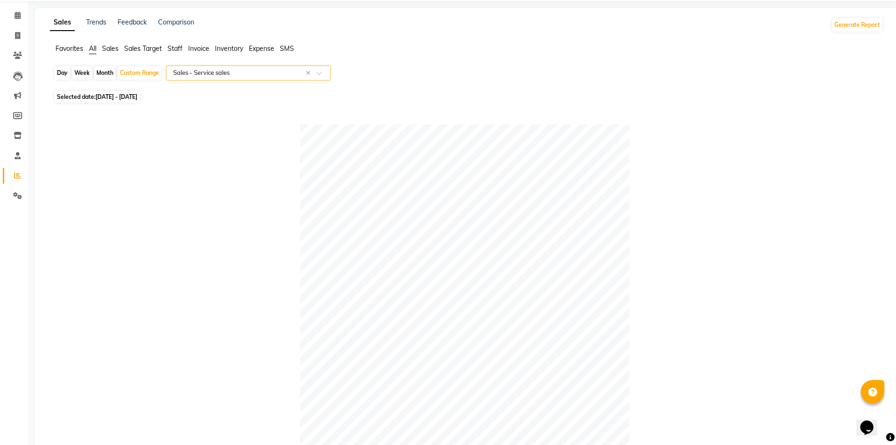
click at [267, 76] on input "text" at bounding box center [238, 72] width 135 height 9
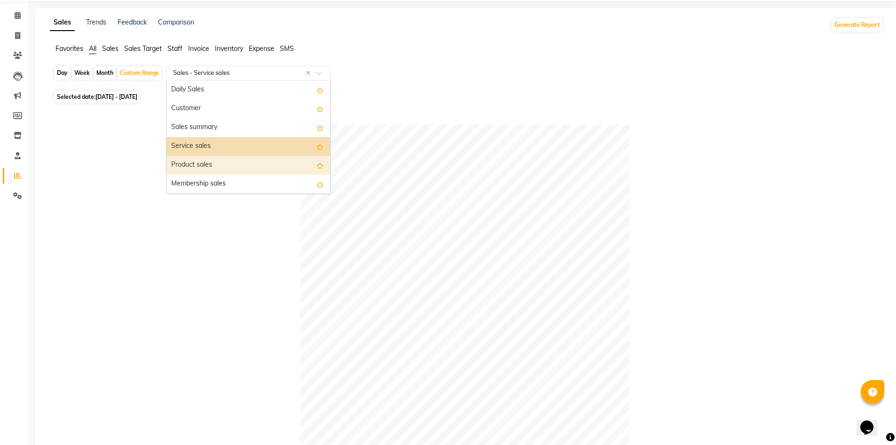
click at [220, 166] on div "Product sales" at bounding box center [249, 165] width 164 height 19
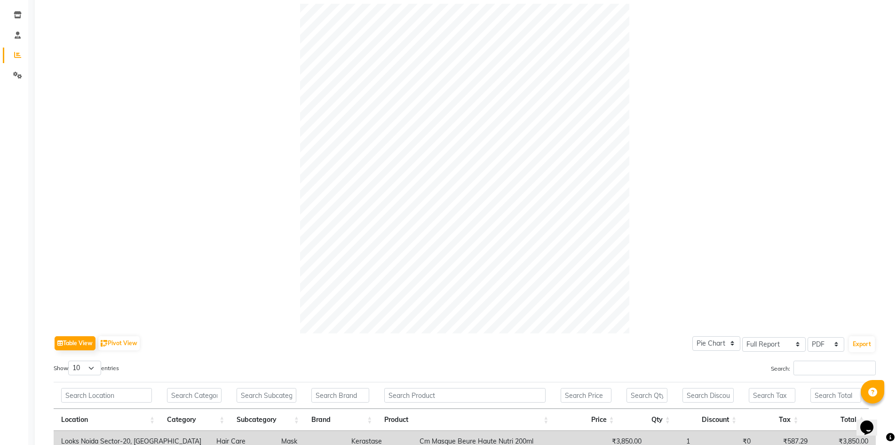
scroll to position [0, 0]
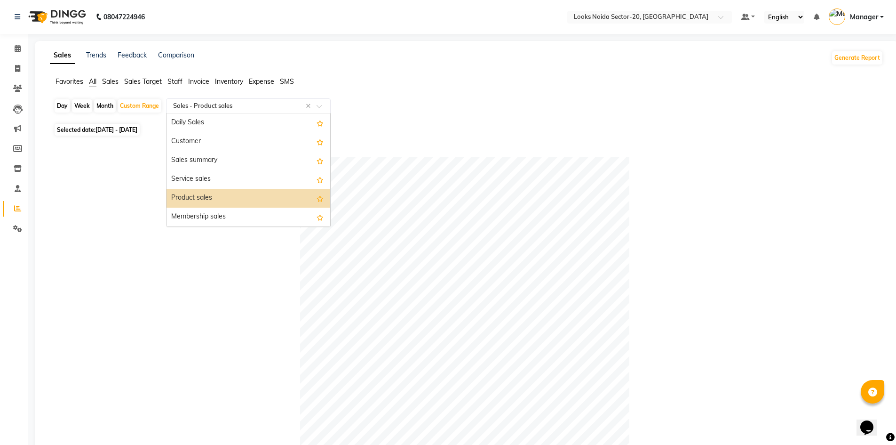
click at [245, 100] on div "Select Report Type × Sales - Product sales ×" at bounding box center [248, 105] width 165 height 15
click at [209, 214] on div "Membership sales" at bounding box center [249, 216] width 164 height 19
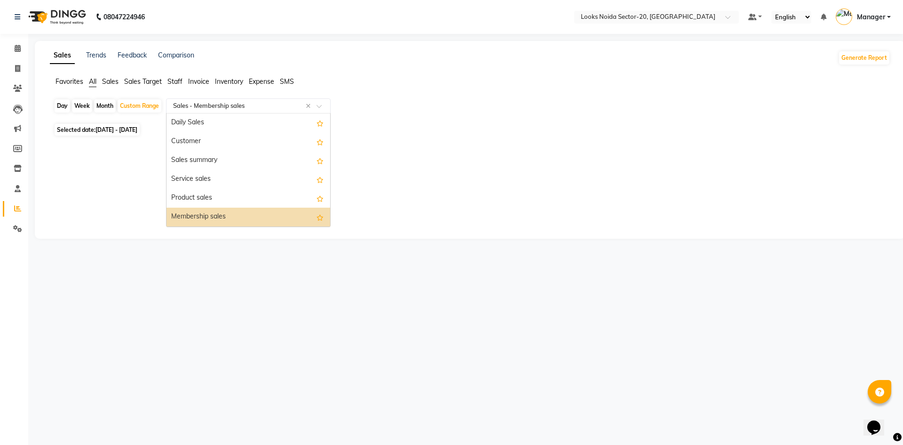
click at [275, 111] on div "Select Report Type × Sales - Membership sales ×" at bounding box center [248, 105] width 165 height 15
click at [208, 220] on div "Membership sales" at bounding box center [249, 216] width 164 height 19
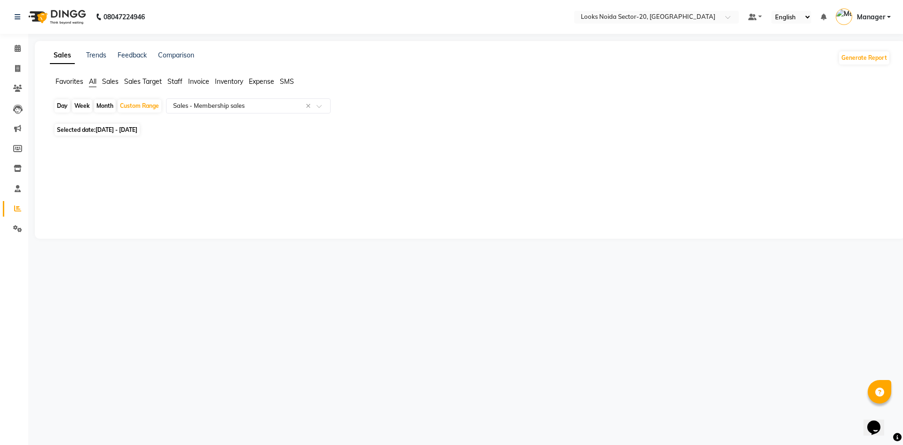
click at [176, 81] on span "Staff" at bounding box center [174, 81] width 15 height 8
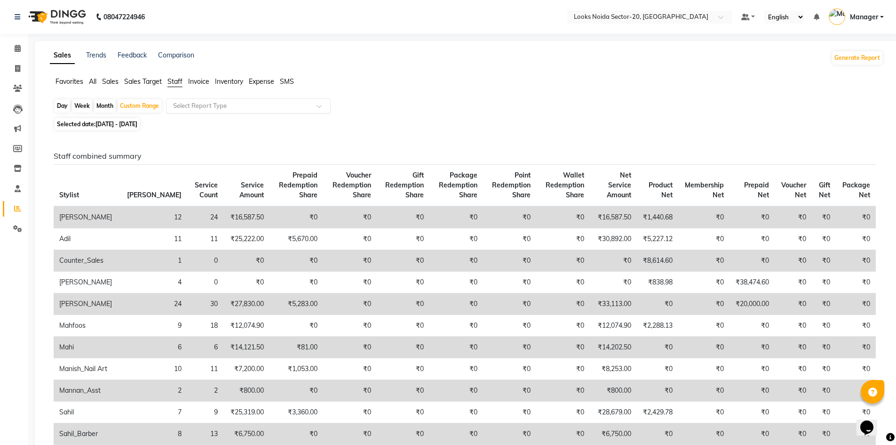
click at [218, 110] on input "text" at bounding box center [238, 105] width 135 height 9
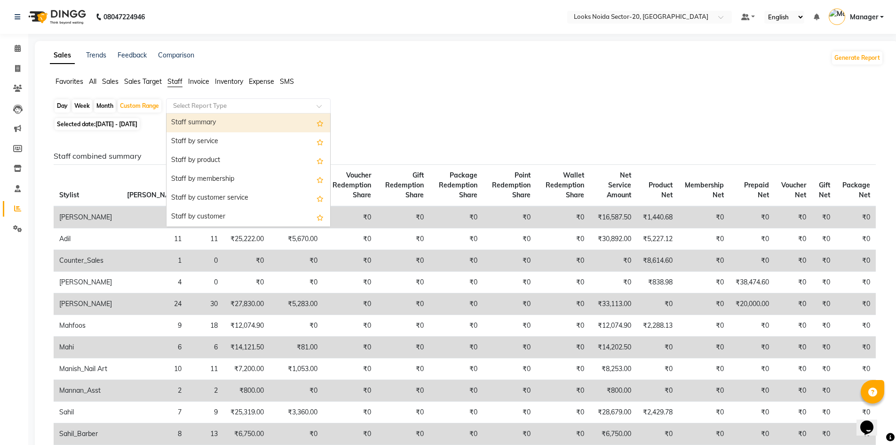
click at [206, 119] on div "Staff summary" at bounding box center [249, 122] width 164 height 19
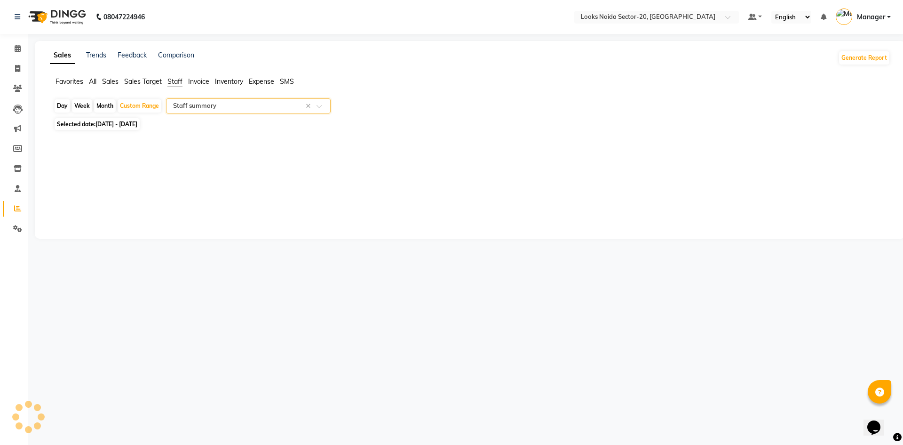
select select "full_report"
select select "pdf"
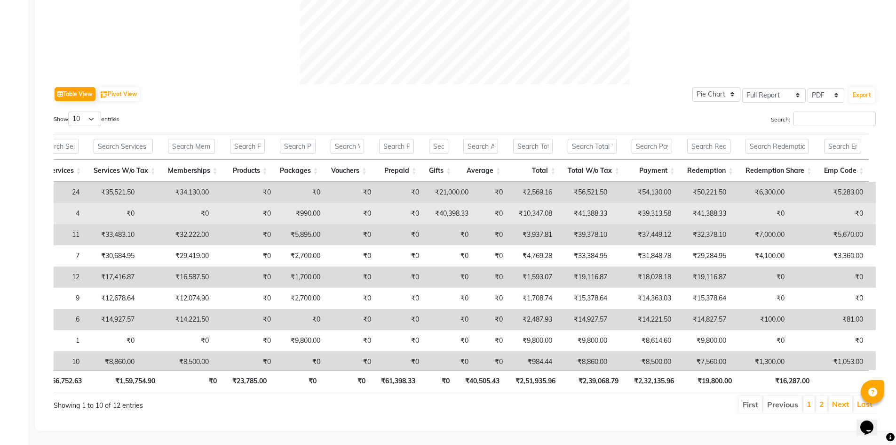
click at [679, 208] on td "₹41,388.33" at bounding box center [706, 213] width 55 height 21
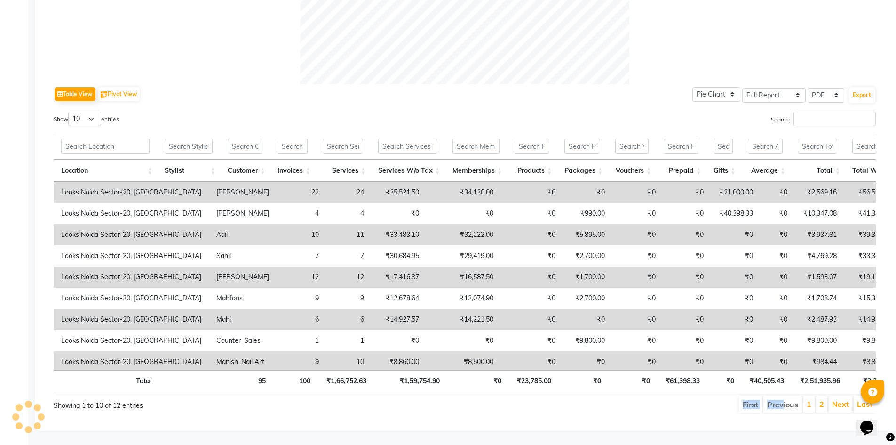
drag, startPoint x: 737, startPoint y: 405, endPoint x: 784, endPoint y: 411, distance: 47.4
click at [784, 411] on div "Show 10 25 50 100 entries Search: Location Stylist Customer Invoices Services S…" at bounding box center [465, 262] width 822 height 302
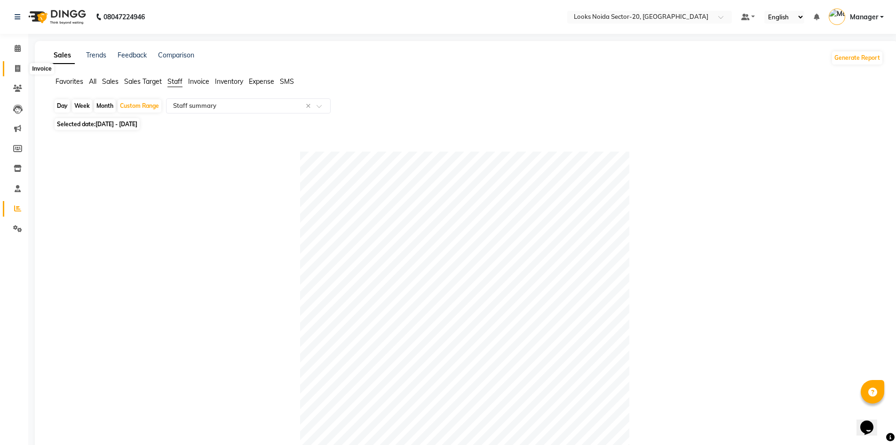
click at [19, 68] on icon at bounding box center [17, 68] width 5 height 7
select select "service"
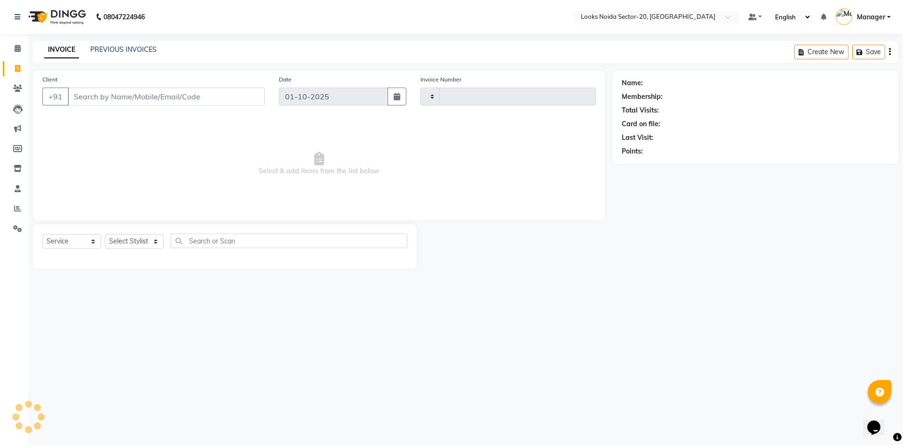
type input "0788"
select select "8646"
click at [17, 70] on icon at bounding box center [17, 68] width 5 height 7
select select "service"
type input "0788"
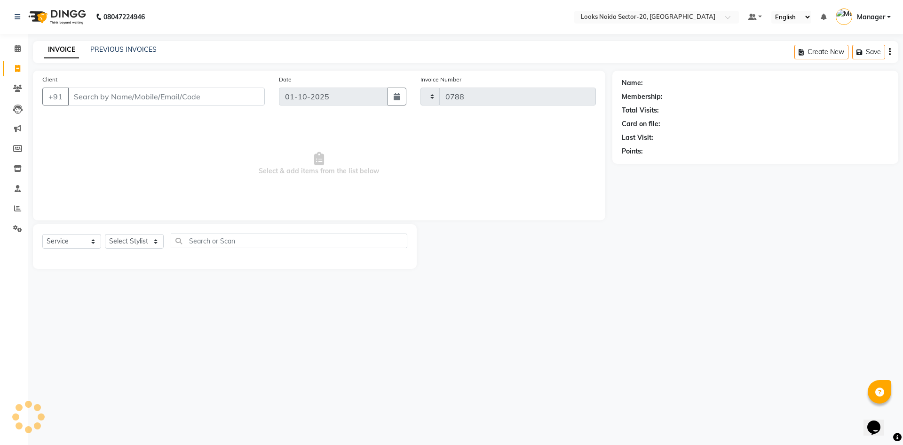
select select "8646"
